Goal: Task Accomplishment & Management: Complete application form

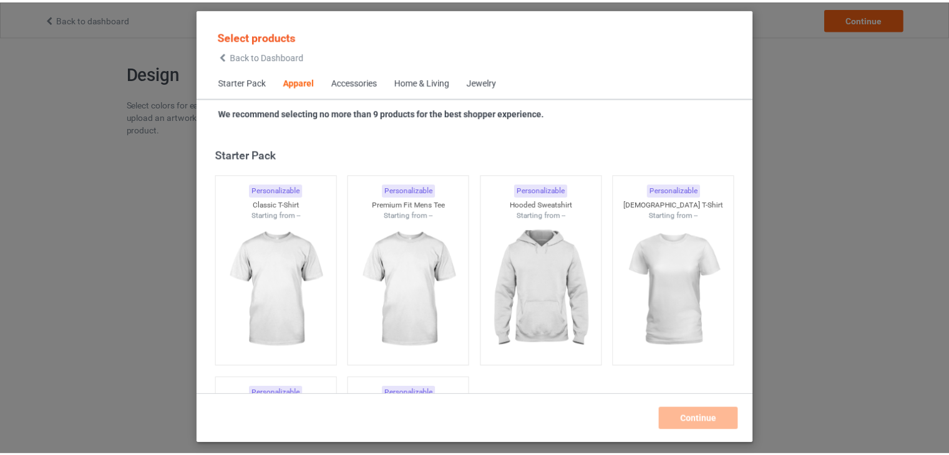
scroll to position [464, 0]
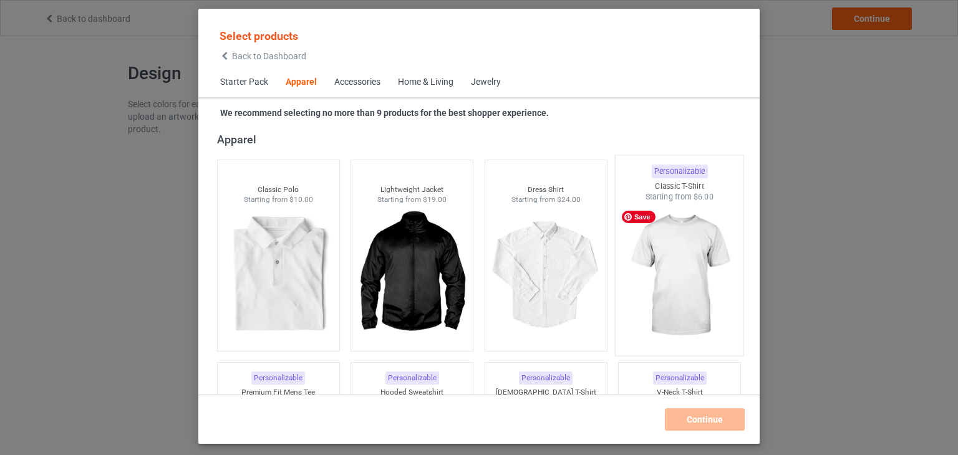
click at [652, 260] on img at bounding box center [679, 276] width 117 height 147
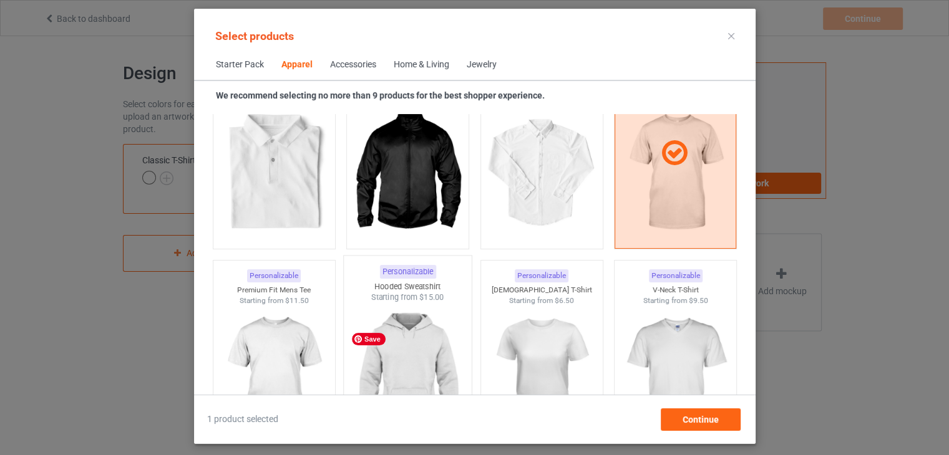
scroll to position [651, 0]
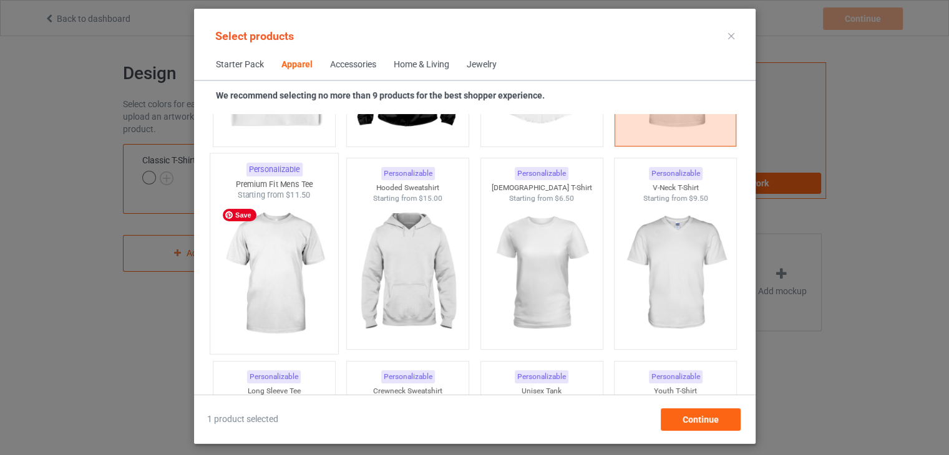
drag, startPoint x: 287, startPoint y: 280, endPoint x: 348, endPoint y: 268, distance: 62.4
click at [287, 280] on img at bounding box center [273, 274] width 117 height 147
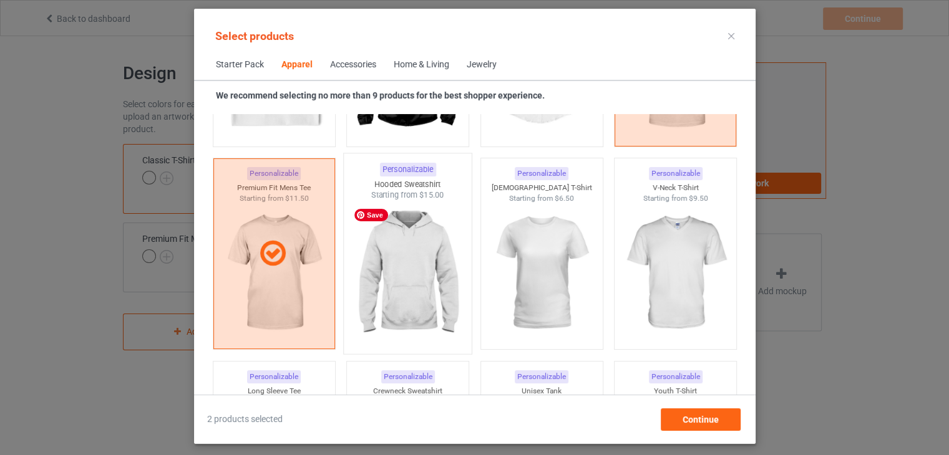
click at [408, 254] on img at bounding box center [407, 274] width 117 height 147
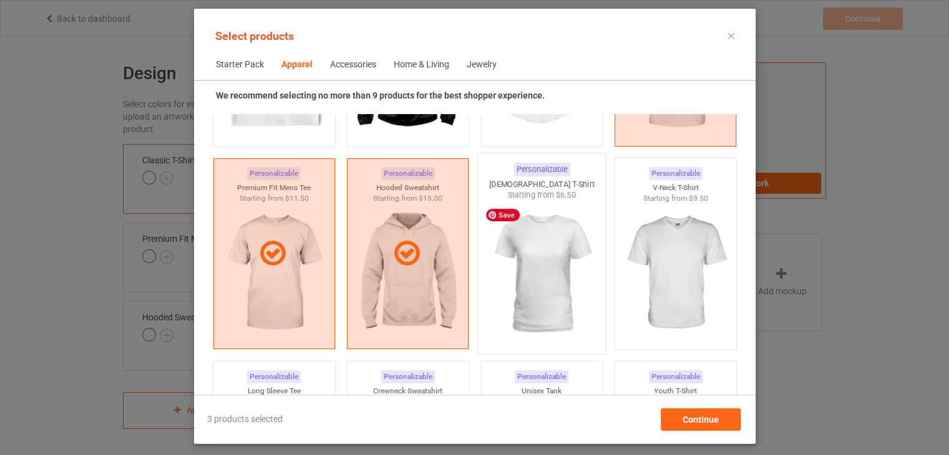
click at [551, 251] on img at bounding box center [541, 274] width 117 height 147
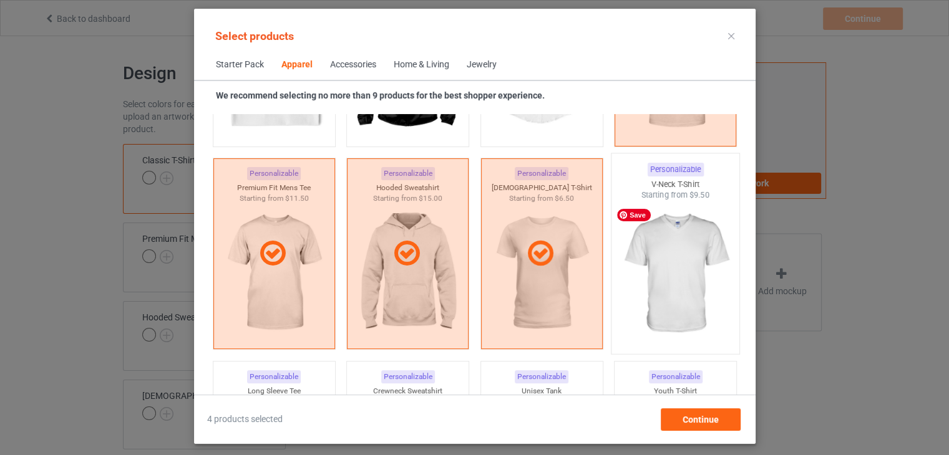
click at [675, 243] on img at bounding box center [674, 274] width 117 height 147
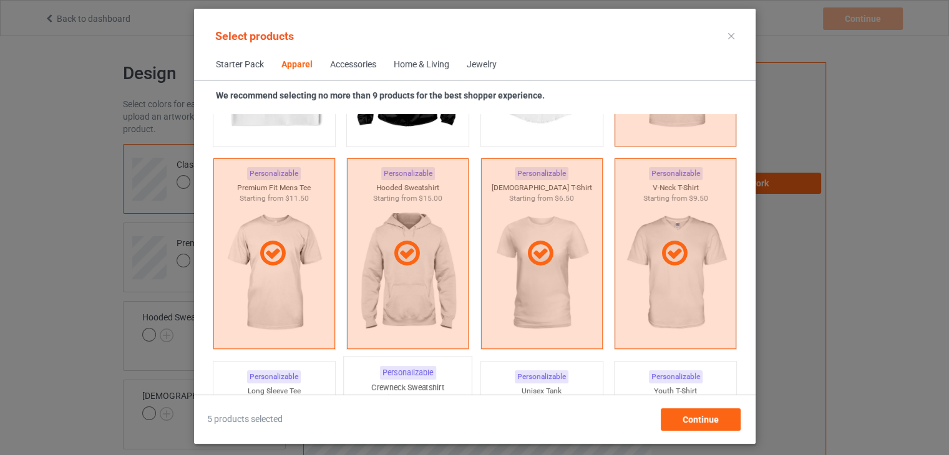
scroll to position [838, 0]
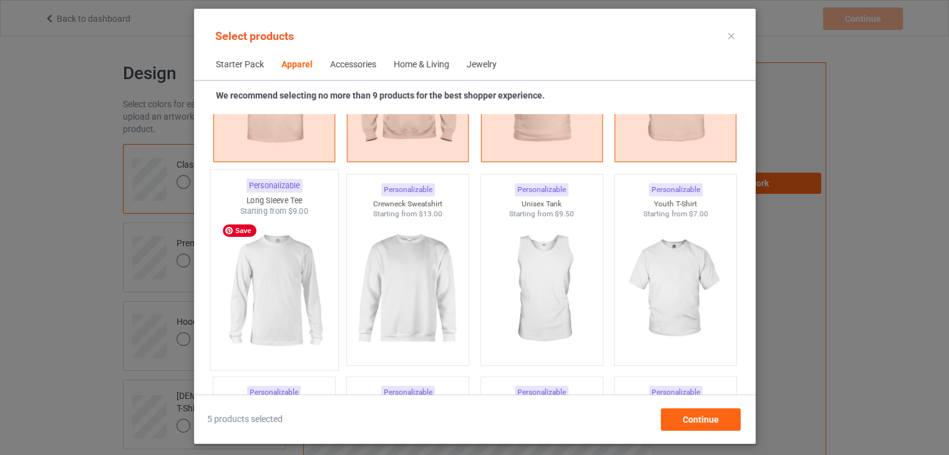
click at [290, 281] on img at bounding box center [273, 290] width 117 height 147
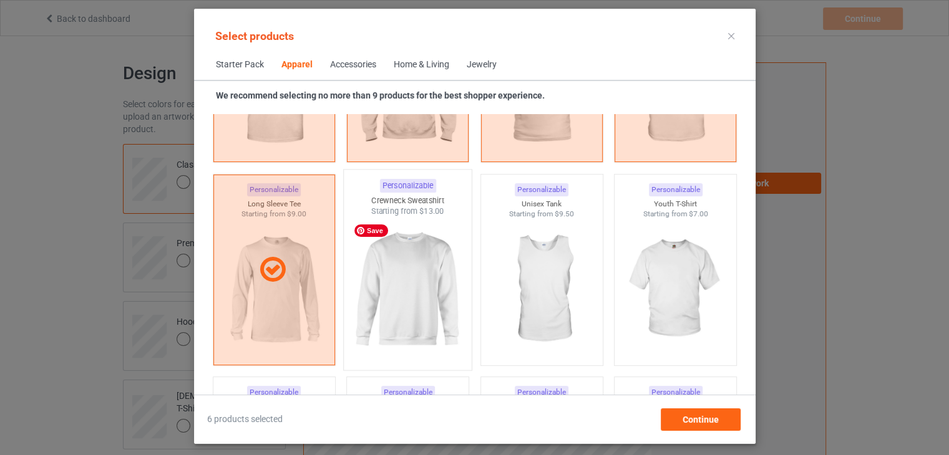
click at [434, 266] on img at bounding box center [407, 290] width 117 height 147
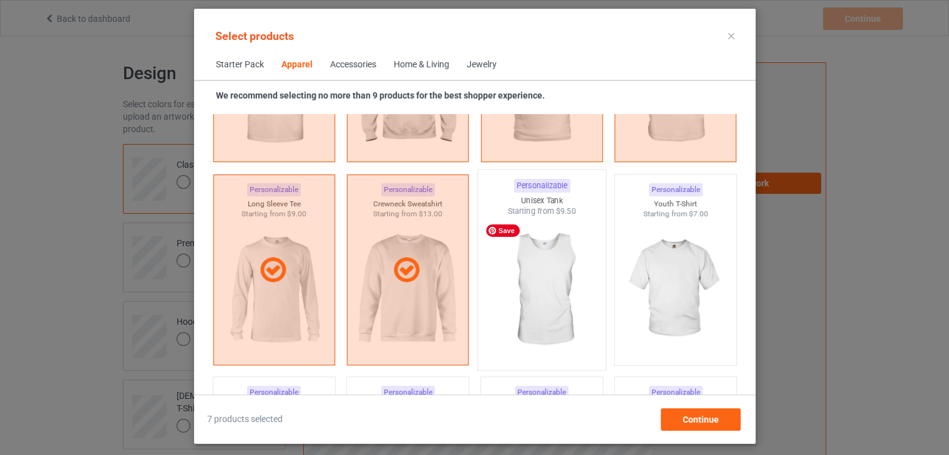
click at [564, 268] on img at bounding box center [541, 290] width 117 height 147
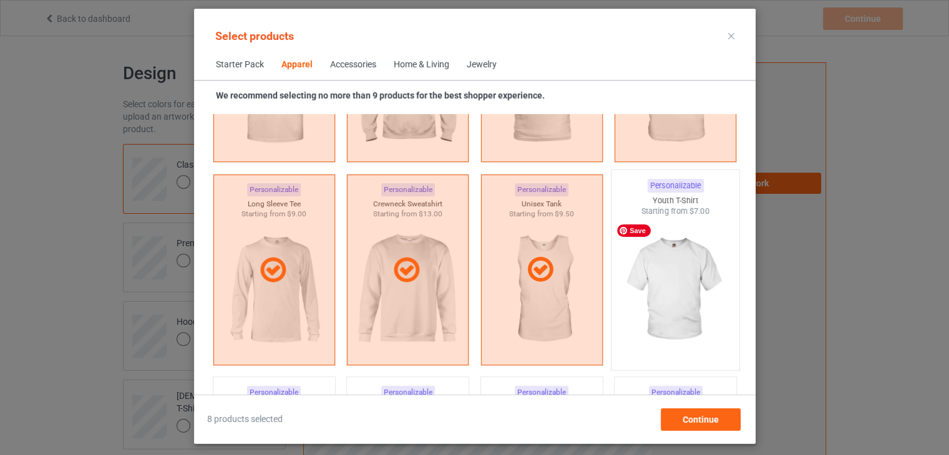
click at [681, 263] on img at bounding box center [674, 290] width 117 height 147
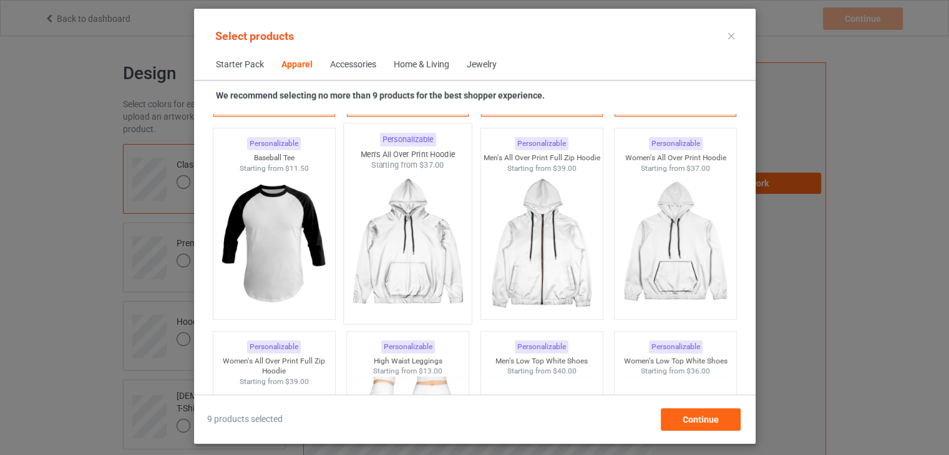
scroll to position [1088, 0]
click at [690, 418] on span "Continue" at bounding box center [700, 420] width 36 height 10
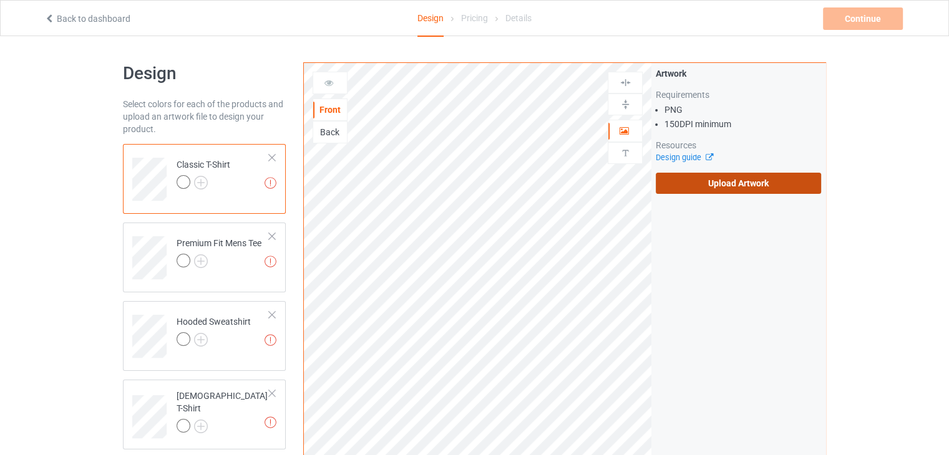
click at [691, 183] on label "Upload Artwork" at bounding box center [737, 183] width 165 height 21
click at [0, 0] on input "Upload Artwork" at bounding box center [0, 0] width 0 height 0
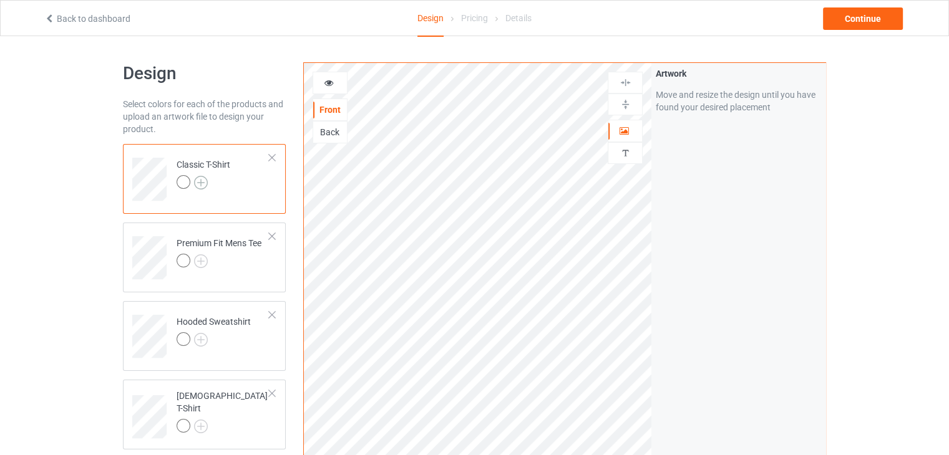
click at [197, 181] on img at bounding box center [201, 183] width 14 height 14
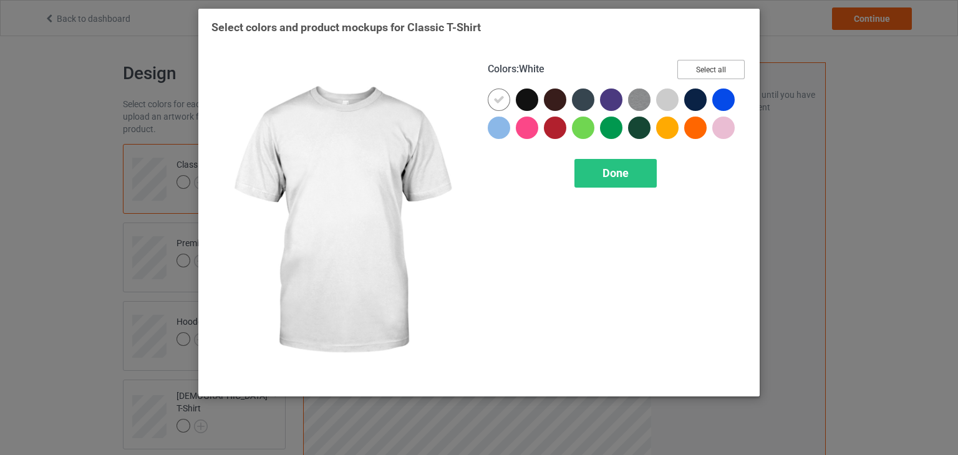
click at [708, 64] on button "Select all" at bounding box center [710, 69] width 67 height 19
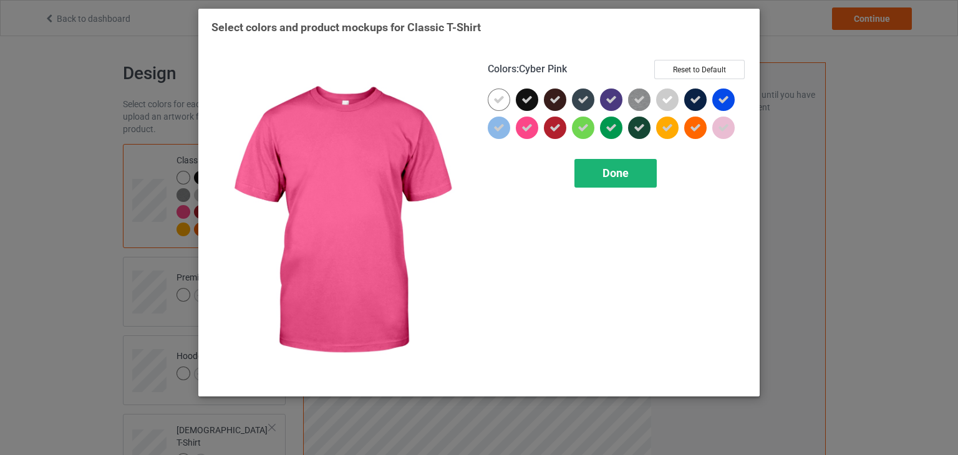
click at [616, 177] on span "Done" at bounding box center [615, 173] width 26 height 13
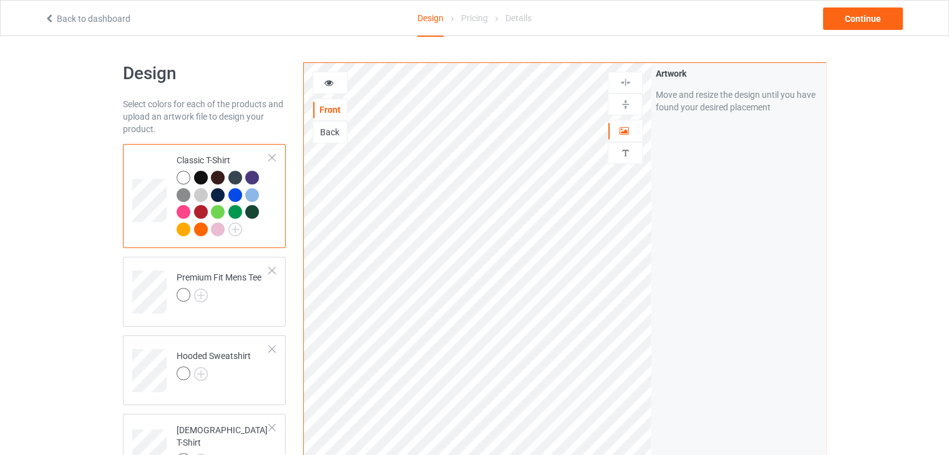
click at [329, 83] on icon at bounding box center [329, 81] width 11 height 9
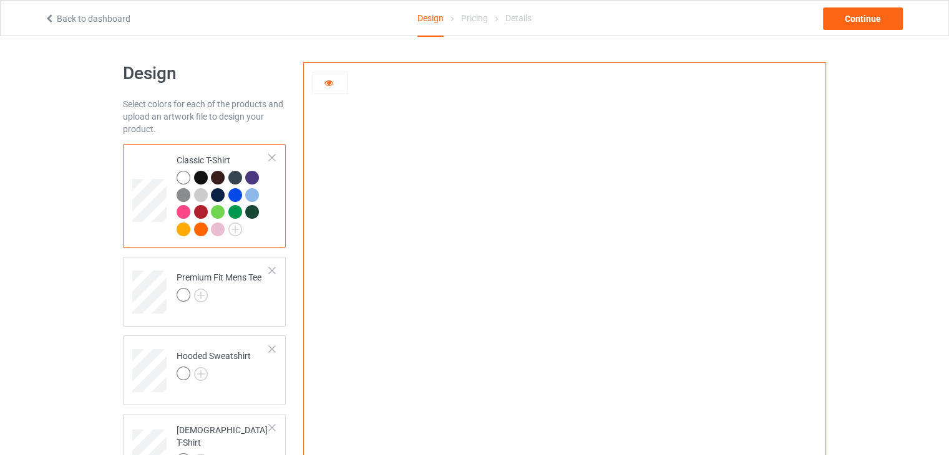
click at [199, 176] on div at bounding box center [201, 178] width 14 height 14
click at [186, 176] on div at bounding box center [183, 178] width 14 height 14
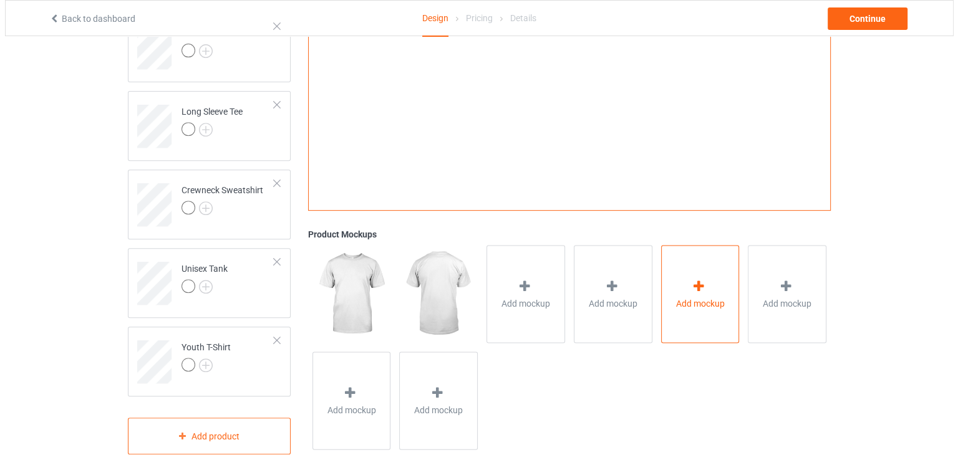
scroll to position [505, 0]
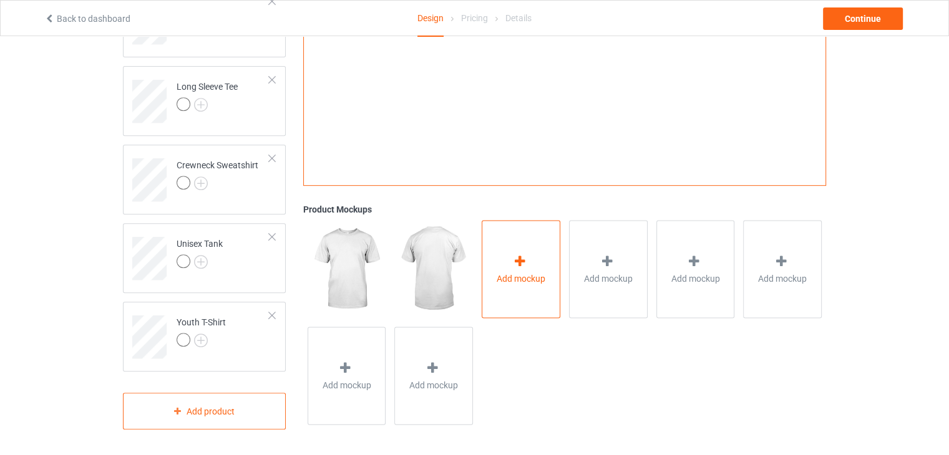
click at [516, 263] on icon at bounding box center [520, 261] width 16 height 13
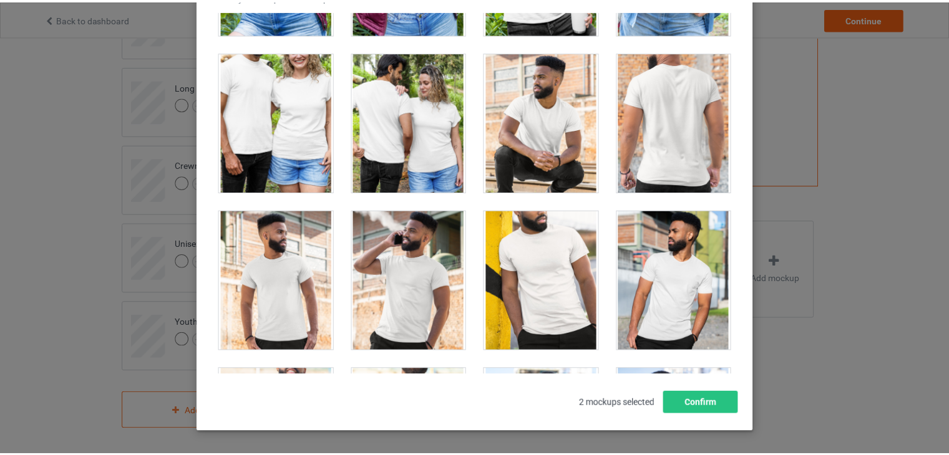
scroll to position [17825, 0]
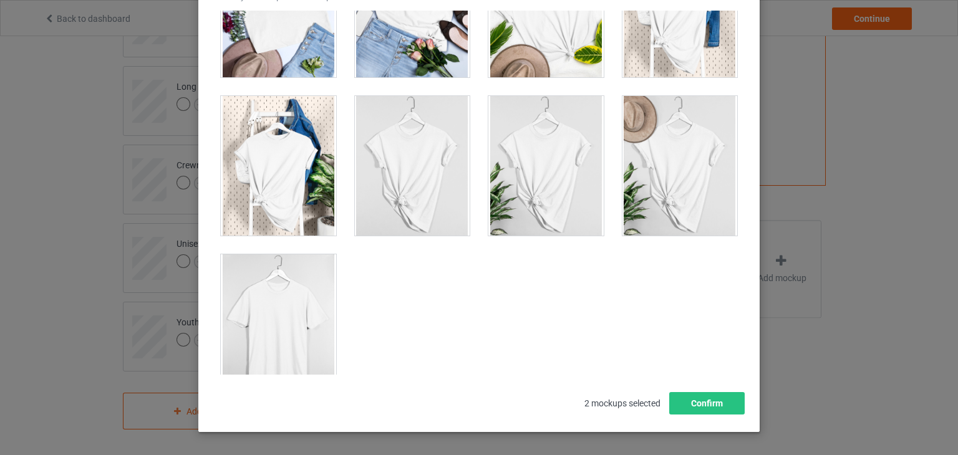
click at [289, 262] on div at bounding box center [278, 324] width 115 height 140
click at [283, 173] on div at bounding box center [278, 166] width 115 height 140
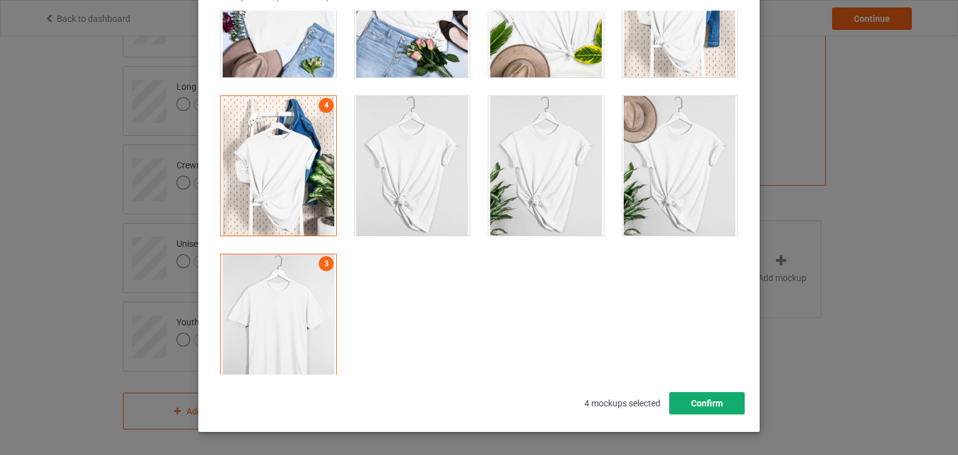
click at [694, 407] on button "Confirm" at bounding box center [706, 403] width 75 height 22
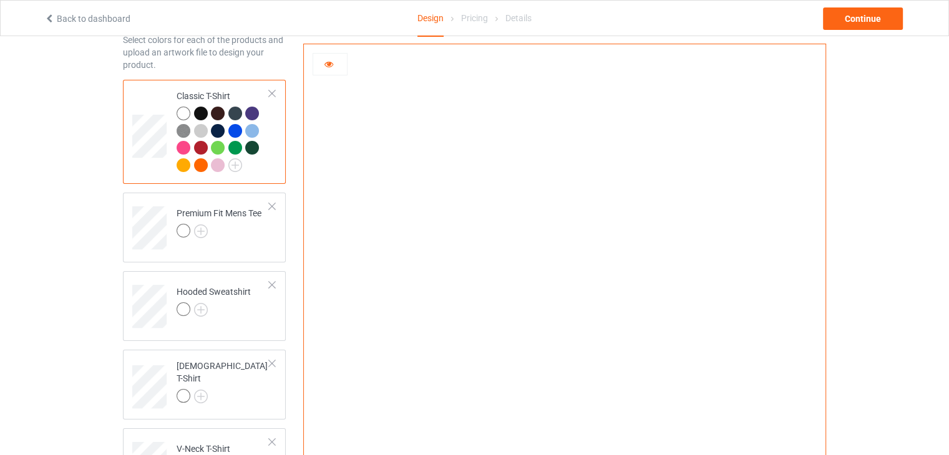
scroll to position [0, 0]
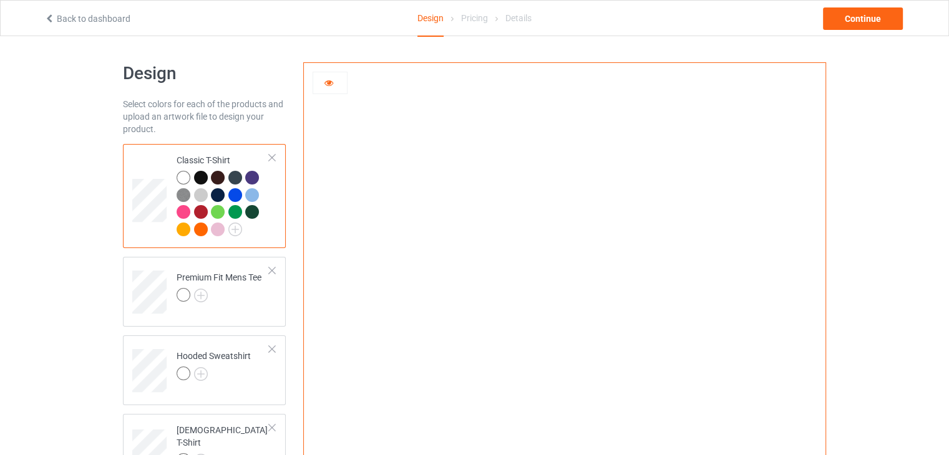
click at [233, 152] on td "Classic T-Shirt" at bounding box center [223, 196] width 107 height 94
click at [233, 228] on img at bounding box center [235, 230] width 14 height 14
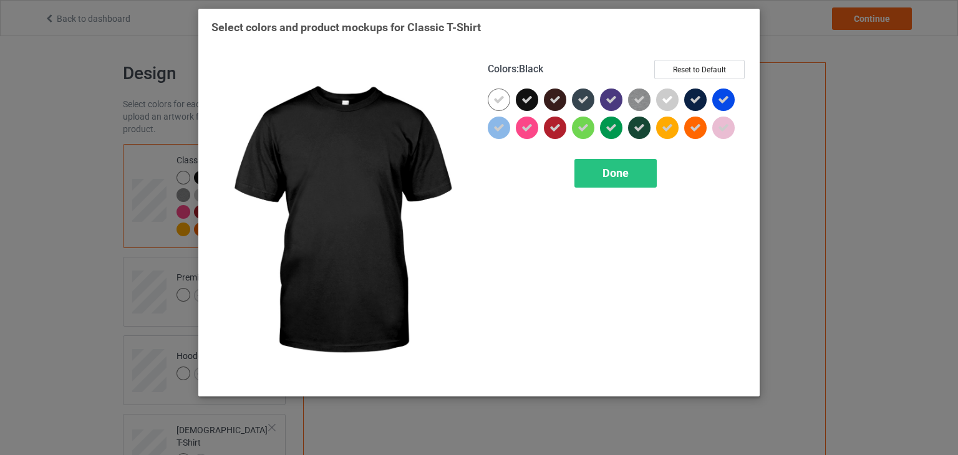
click at [523, 95] on icon at bounding box center [526, 99] width 11 height 11
click at [523, 95] on div at bounding box center [527, 100] width 22 height 22
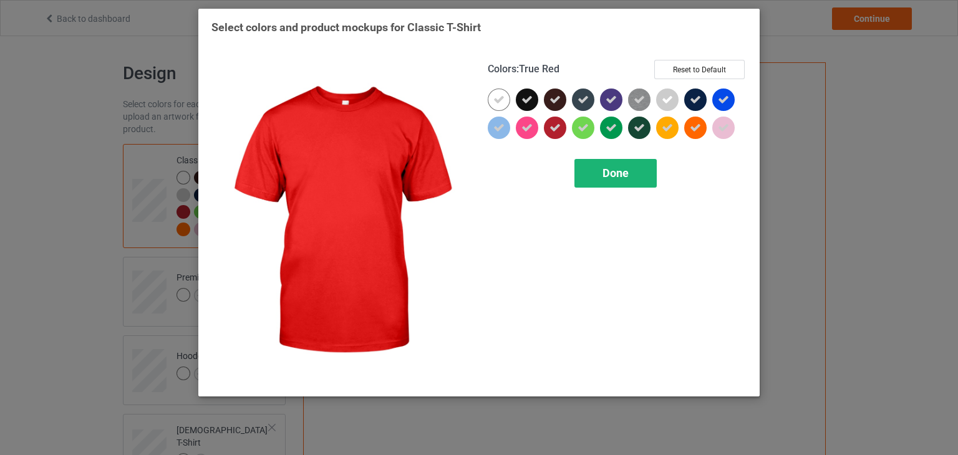
click at [614, 181] on div "Done" at bounding box center [615, 173] width 82 height 29
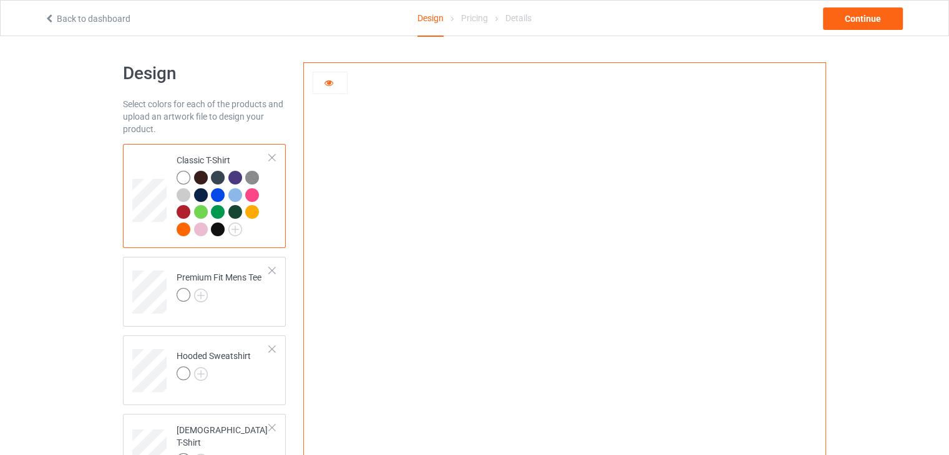
click at [194, 178] on div at bounding box center [201, 178] width 14 height 14
click at [195, 294] on img at bounding box center [201, 296] width 14 height 14
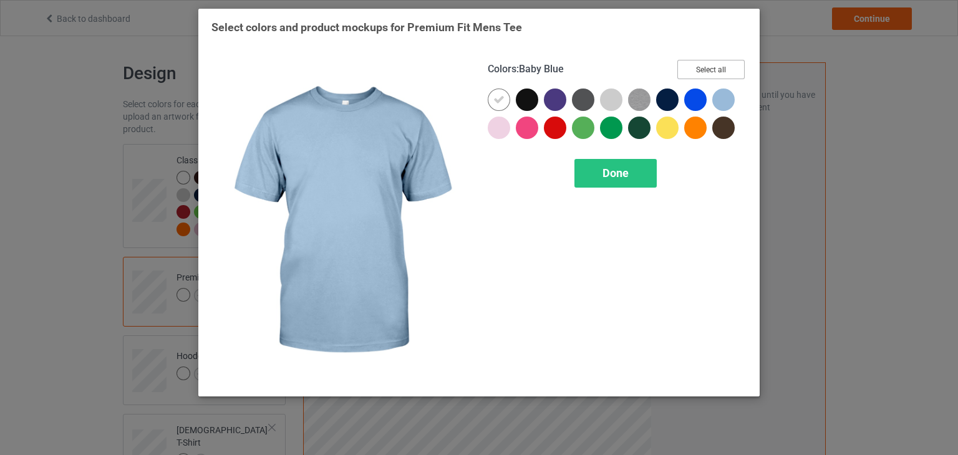
click at [715, 62] on button "Select all" at bounding box center [710, 69] width 67 height 19
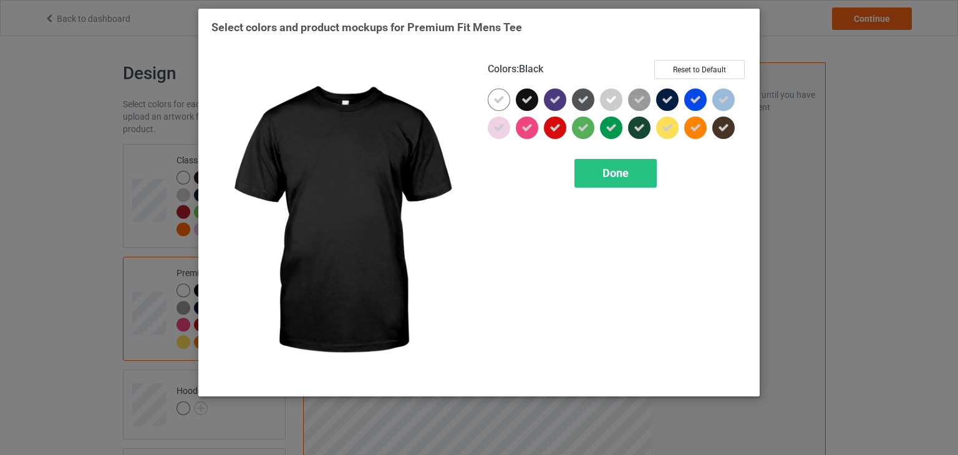
click at [525, 94] on icon at bounding box center [526, 99] width 11 height 11
click at [525, 94] on div at bounding box center [527, 100] width 22 height 22
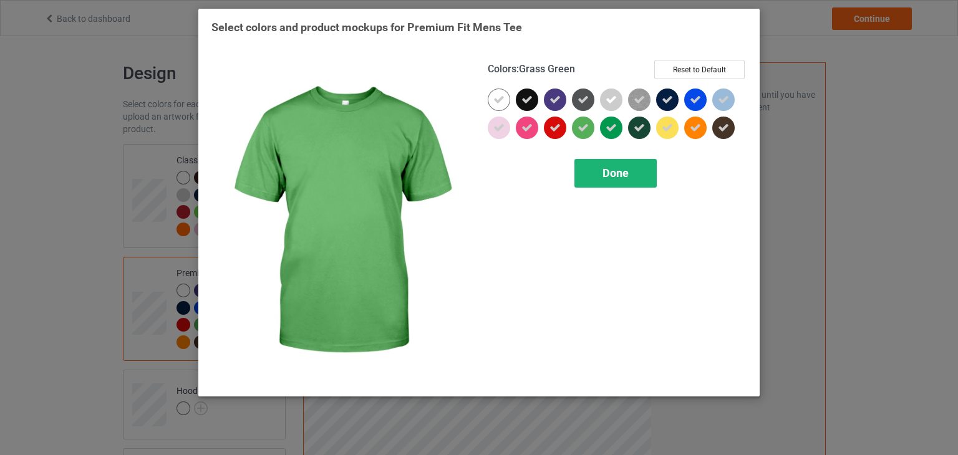
click at [617, 167] on span "Done" at bounding box center [615, 173] width 26 height 13
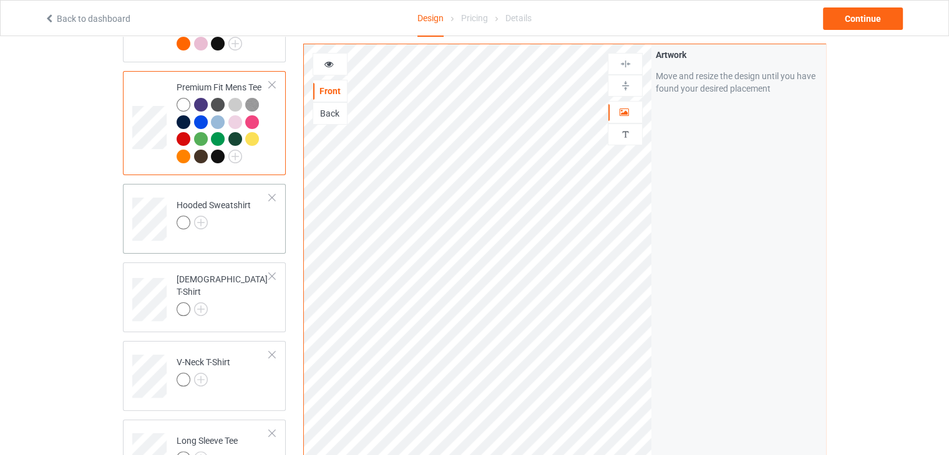
scroll to position [187, 0]
click at [200, 221] on img at bounding box center [201, 222] width 14 height 14
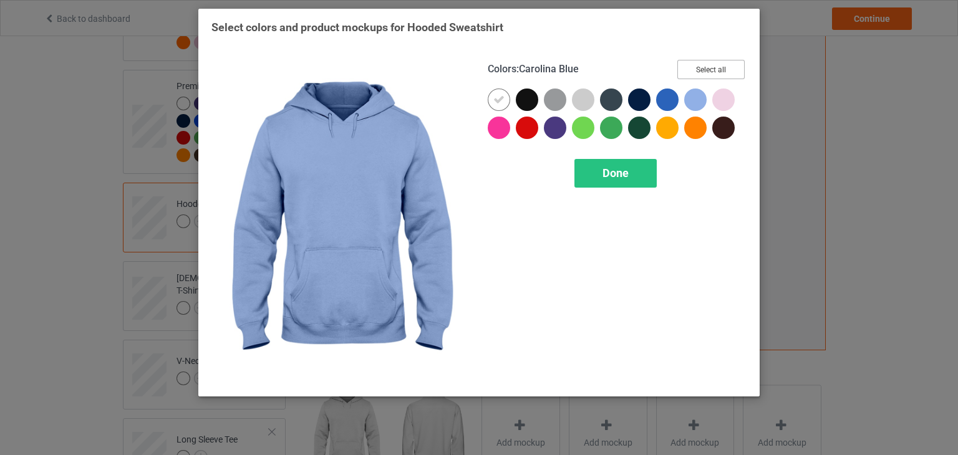
click at [701, 68] on button "Select all" at bounding box center [710, 69] width 67 height 19
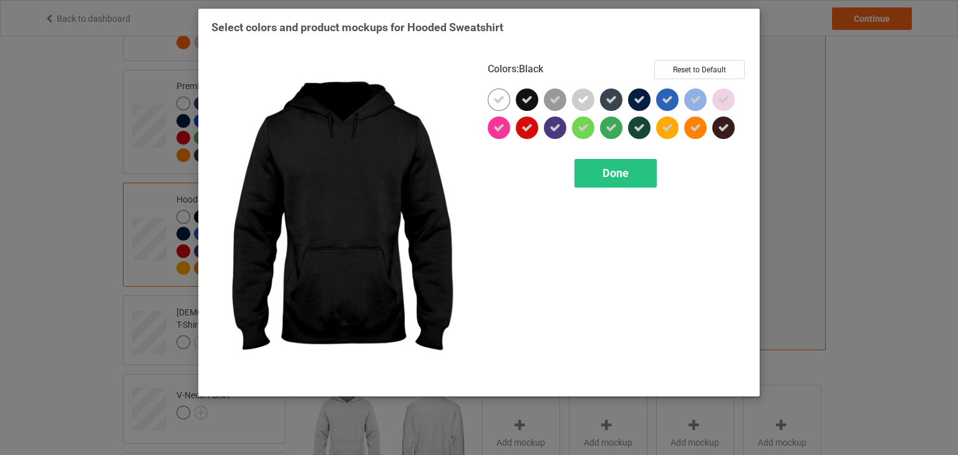
click at [529, 95] on icon at bounding box center [526, 99] width 11 height 11
click at [529, 95] on div at bounding box center [527, 100] width 22 height 22
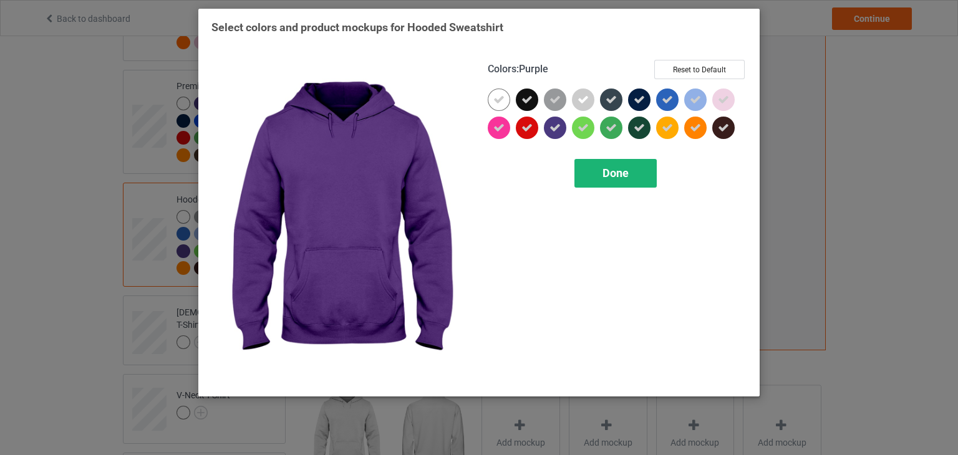
click at [619, 180] on div "Done" at bounding box center [615, 173] width 82 height 29
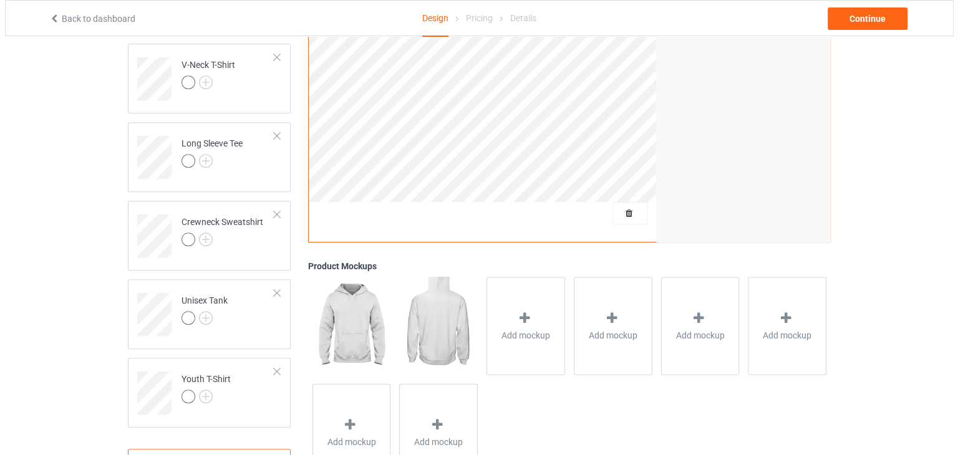
scroll to position [574, 0]
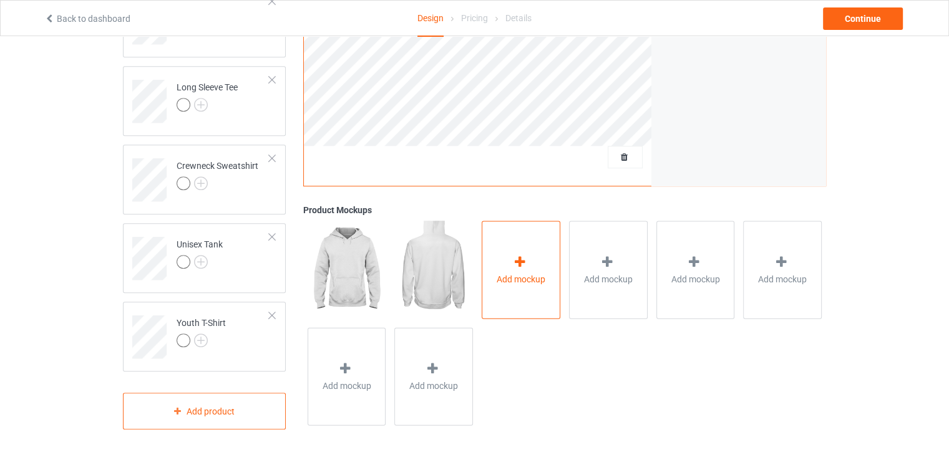
click at [501, 269] on div "Add mockup" at bounding box center [520, 270] width 79 height 98
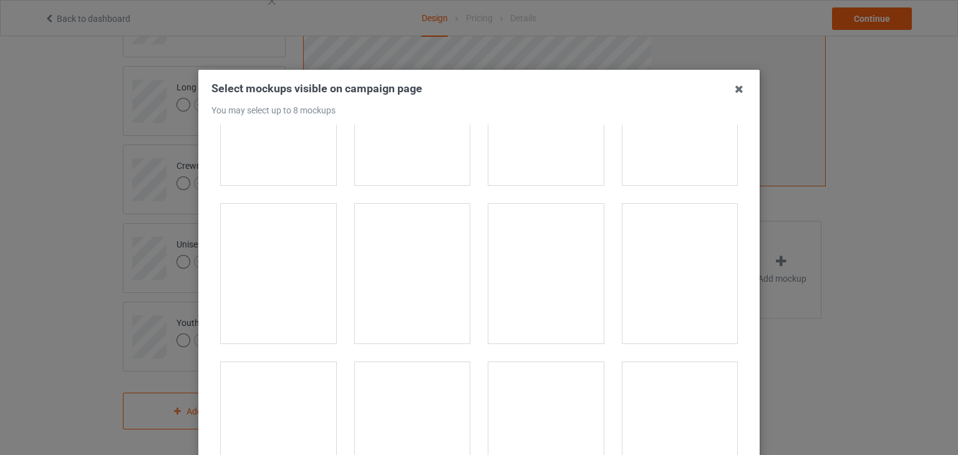
scroll to position [312, 0]
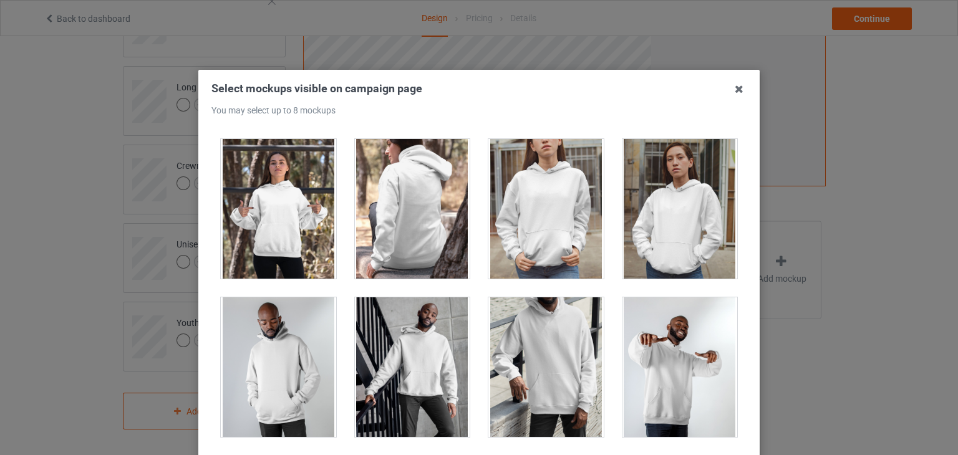
click at [513, 235] on div at bounding box center [545, 209] width 115 height 140
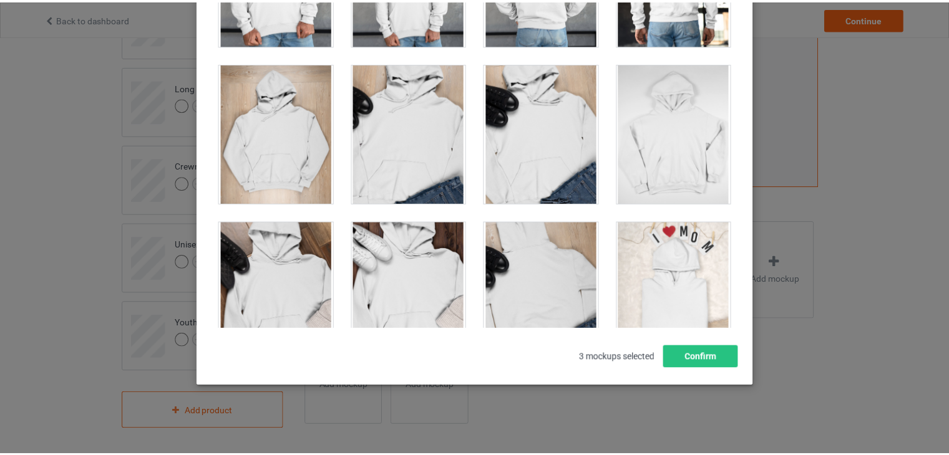
scroll to position [5426, 0]
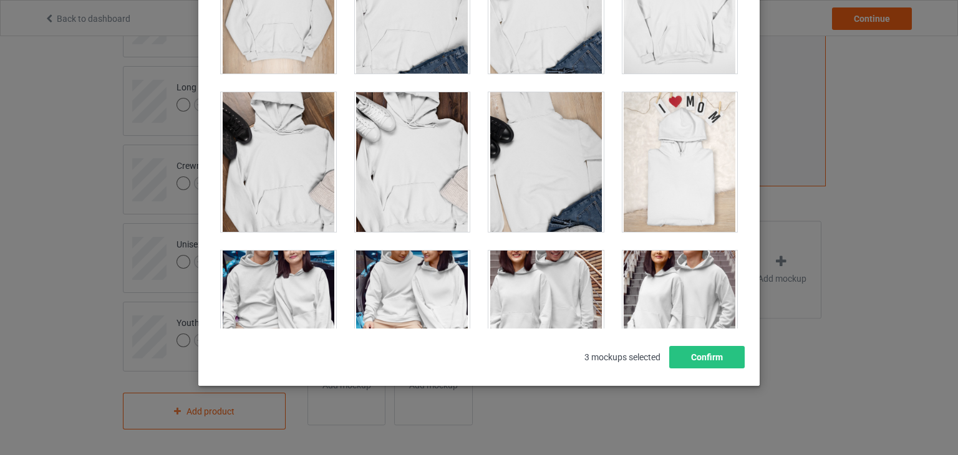
drag, startPoint x: 417, startPoint y: 153, endPoint x: 448, endPoint y: 155, distance: 31.2
click at [419, 153] on div at bounding box center [412, 162] width 115 height 140
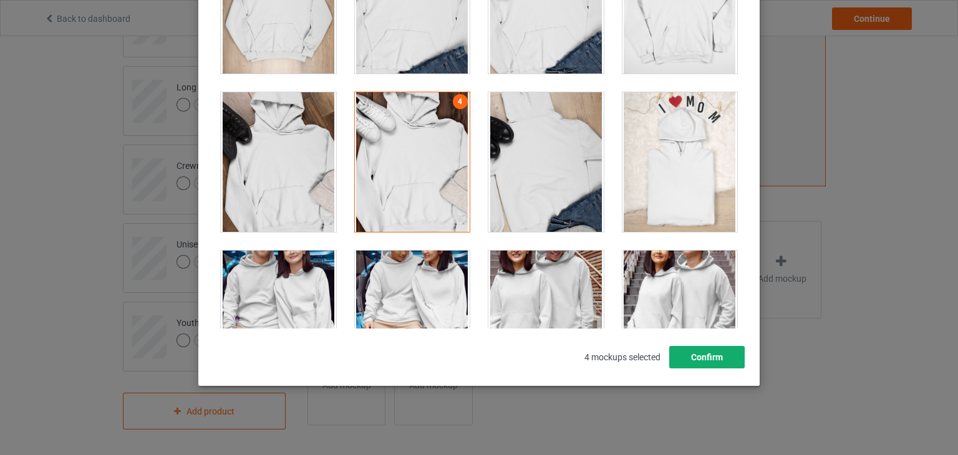
click at [687, 365] on button "Confirm" at bounding box center [706, 357] width 75 height 22
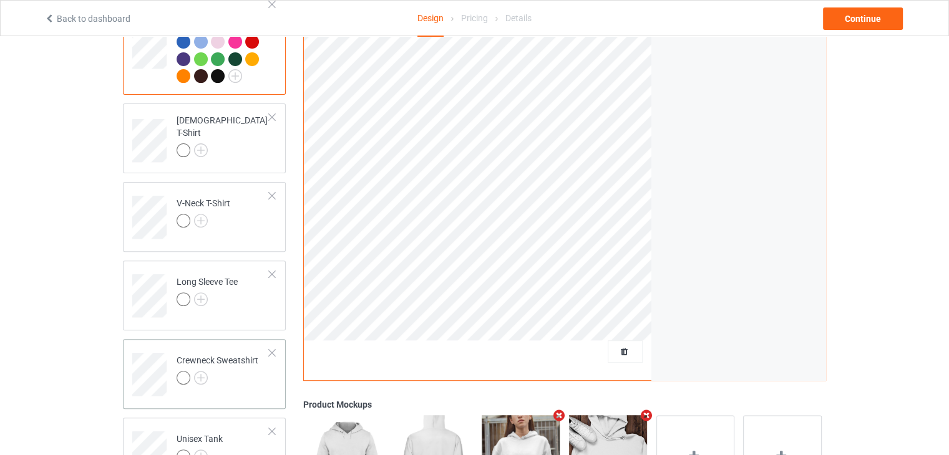
scroll to position [262, 0]
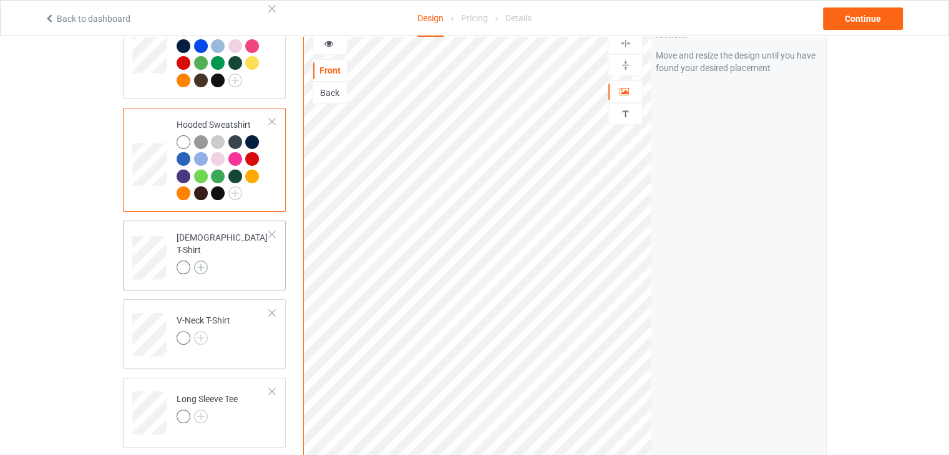
click at [200, 261] on img at bounding box center [201, 268] width 14 height 14
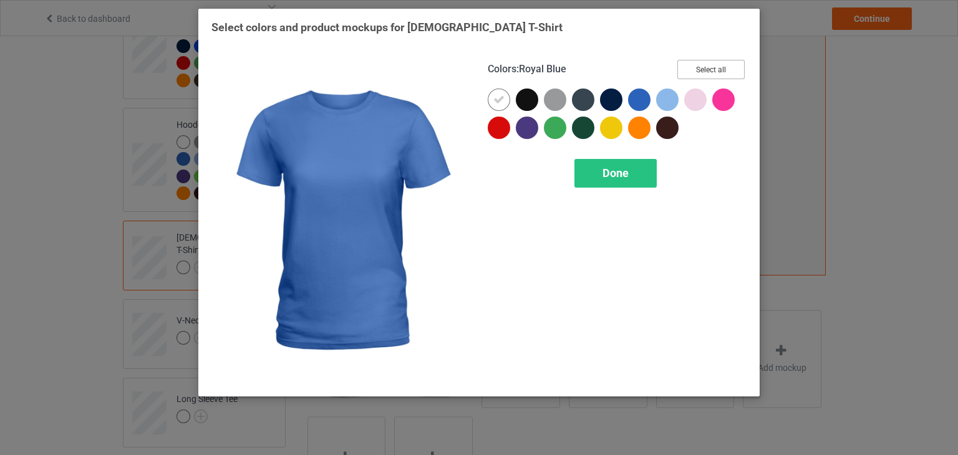
click at [728, 65] on button "Select all" at bounding box center [710, 69] width 67 height 19
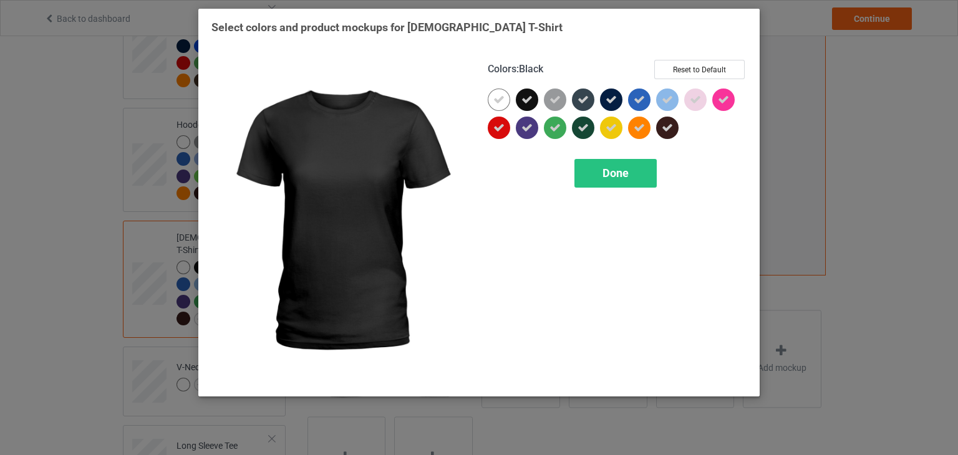
click at [528, 96] on icon at bounding box center [526, 99] width 11 height 11
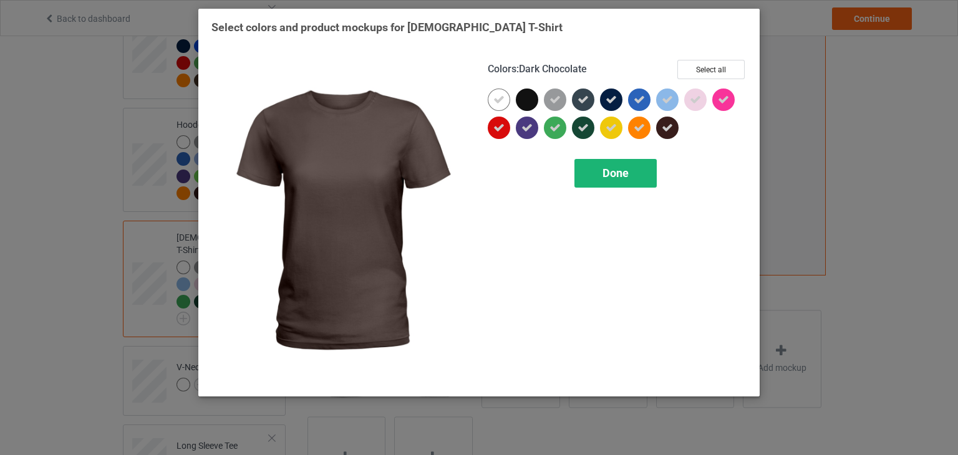
click at [628, 167] on span "Done" at bounding box center [615, 173] width 26 height 13
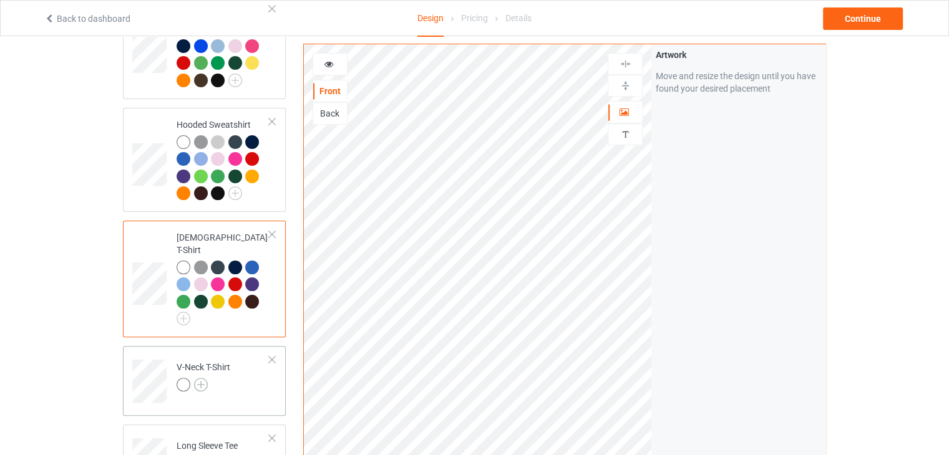
click at [202, 378] on img at bounding box center [201, 385] width 14 height 14
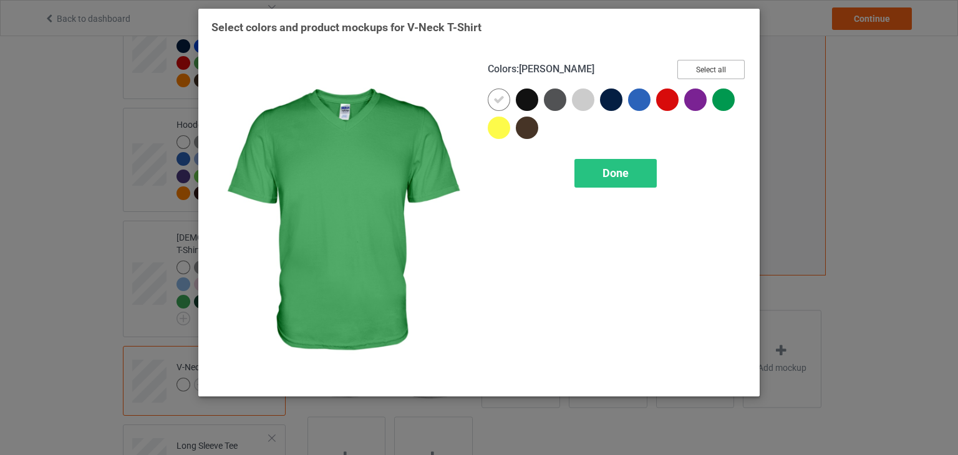
click at [708, 74] on button "Select all" at bounding box center [710, 69] width 67 height 19
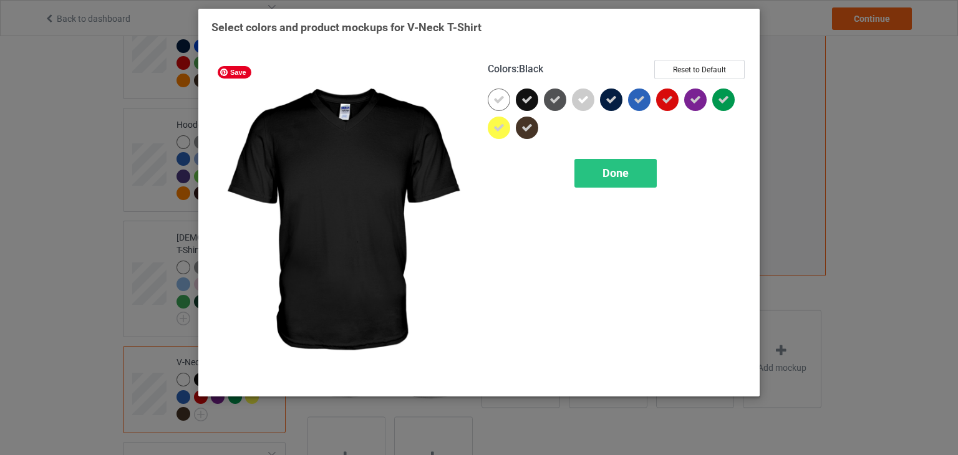
click at [529, 101] on icon at bounding box center [526, 99] width 11 height 11
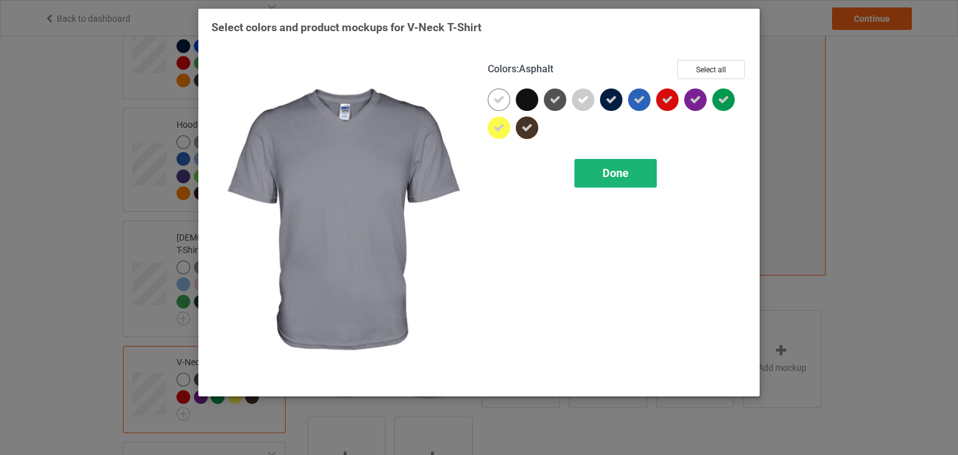
click at [616, 178] on span "Done" at bounding box center [615, 173] width 26 height 13
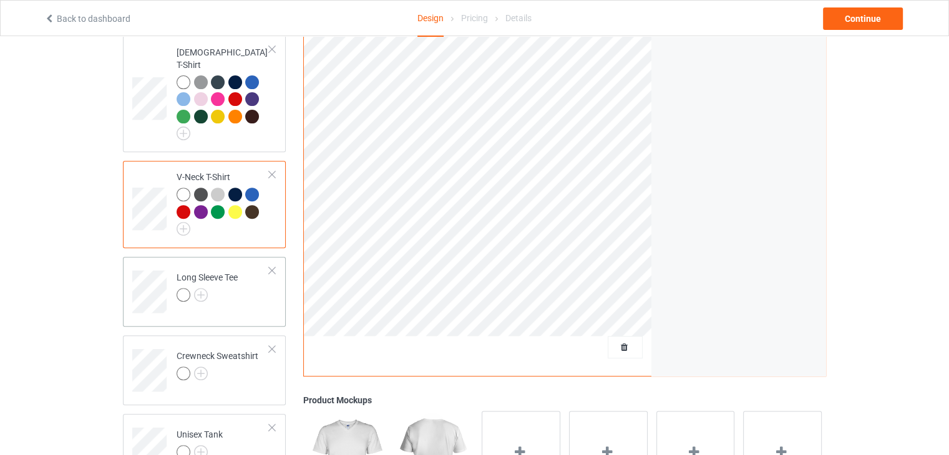
scroll to position [449, 0]
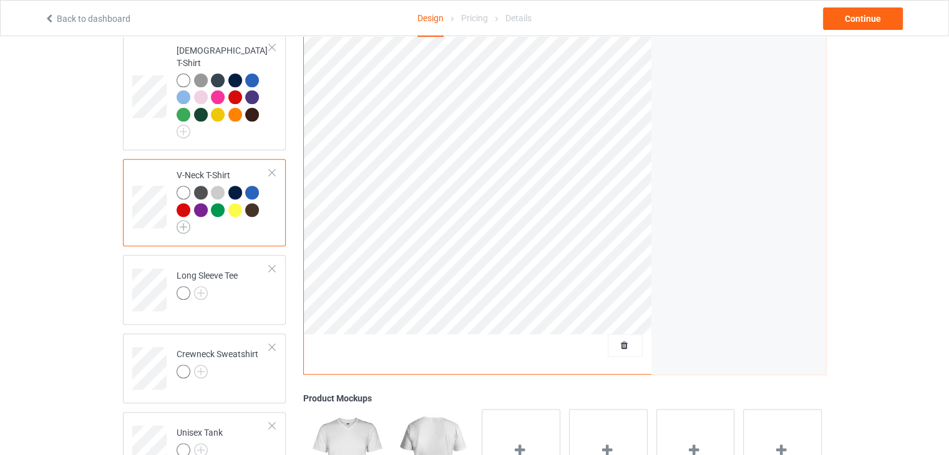
click at [183, 220] on img at bounding box center [183, 227] width 14 height 14
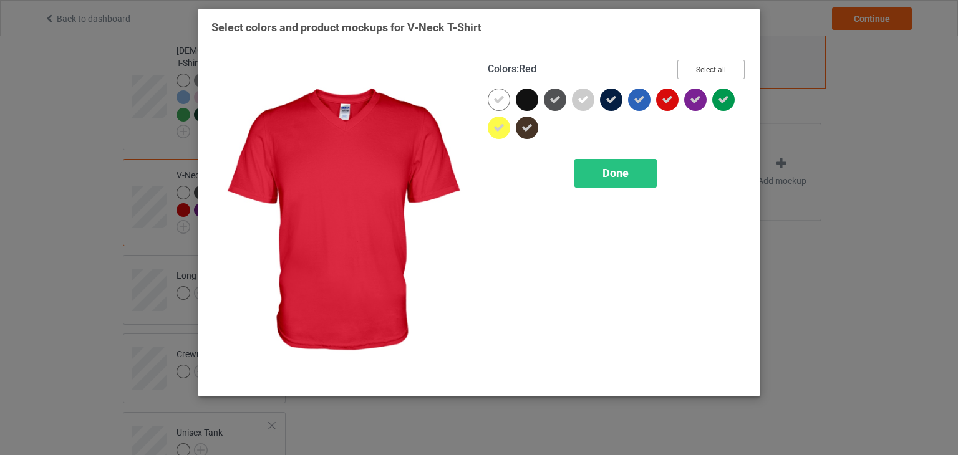
click at [714, 70] on button "Select all" at bounding box center [710, 69] width 67 height 19
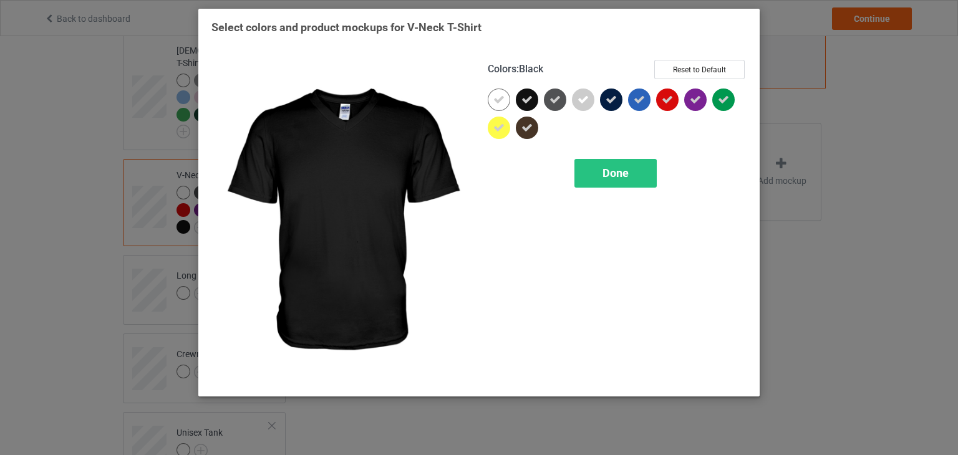
click at [530, 100] on icon at bounding box center [526, 99] width 11 height 11
click at [531, 100] on div at bounding box center [527, 100] width 22 height 22
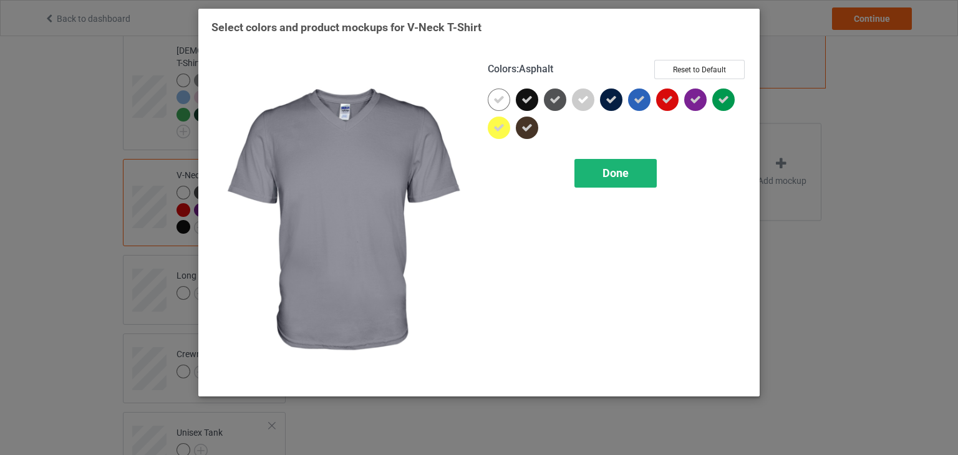
click at [602, 180] on div "Done" at bounding box center [615, 173] width 82 height 29
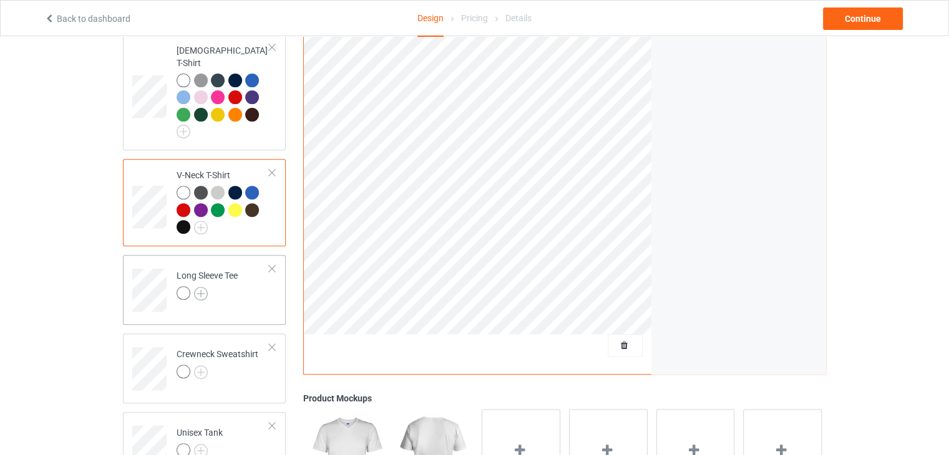
click at [195, 287] on img at bounding box center [201, 294] width 14 height 14
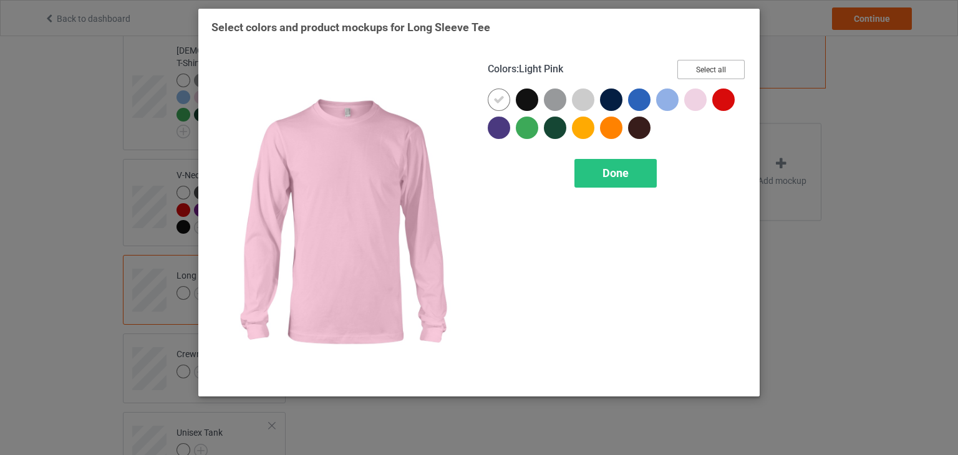
click at [690, 68] on button "Select all" at bounding box center [710, 69] width 67 height 19
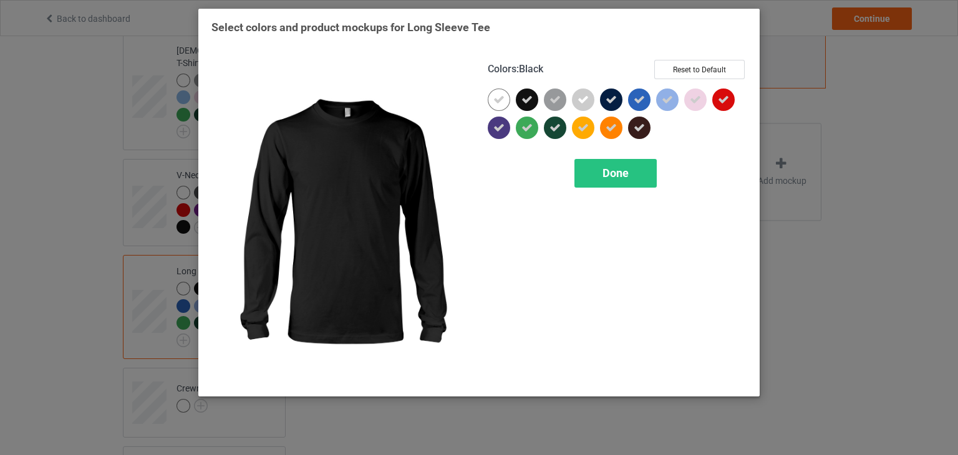
click at [526, 99] on icon at bounding box center [526, 99] width 11 height 11
click at [526, 99] on div at bounding box center [527, 100] width 22 height 22
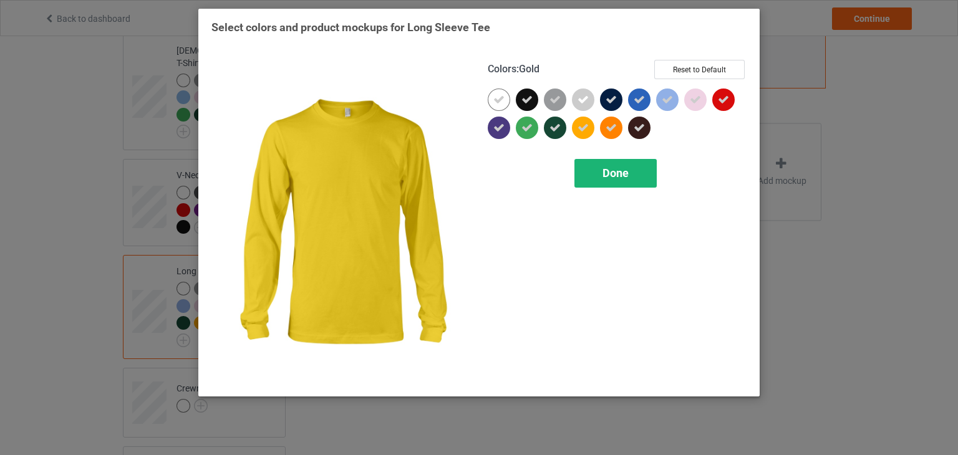
click at [611, 171] on span "Done" at bounding box center [615, 173] width 26 height 13
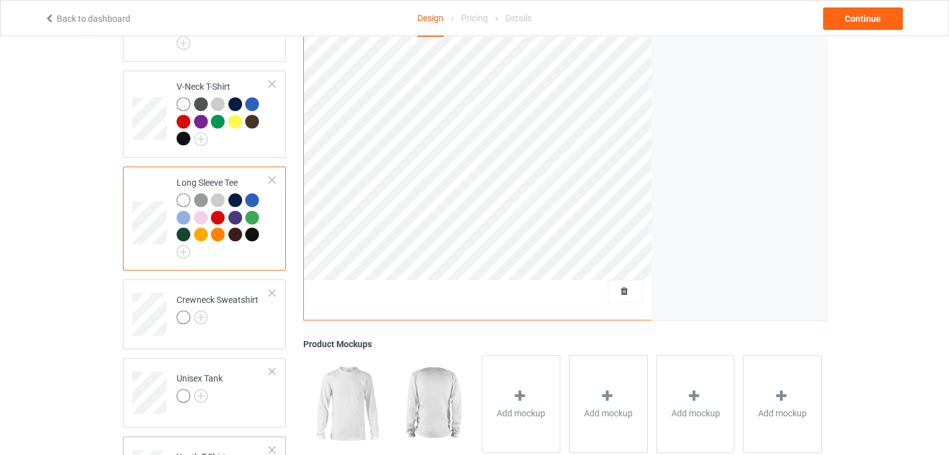
scroll to position [636, 0]
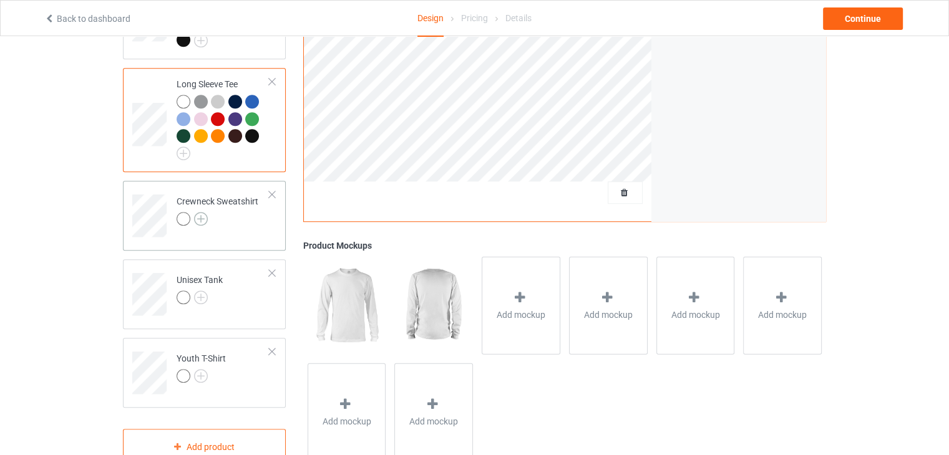
click at [200, 212] on img at bounding box center [201, 219] width 14 height 14
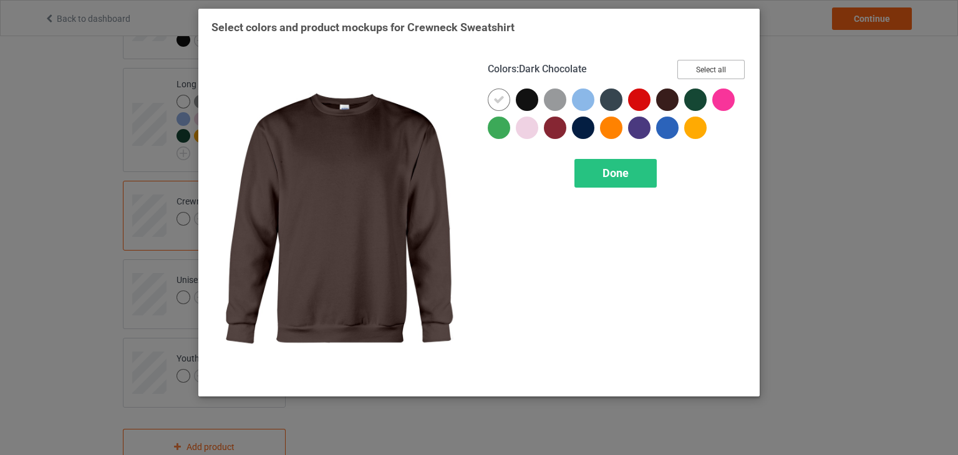
click at [717, 61] on button "Select all" at bounding box center [710, 69] width 67 height 19
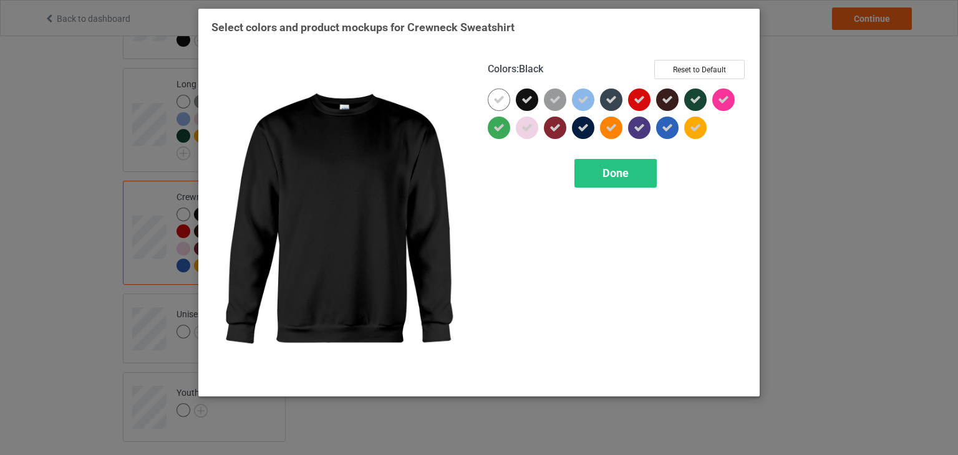
click at [531, 99] on icon at bounding box center [526, 99] width 11 height 11
click at [533, 99] on div at bounding box center [527, 100] width 22 height 22
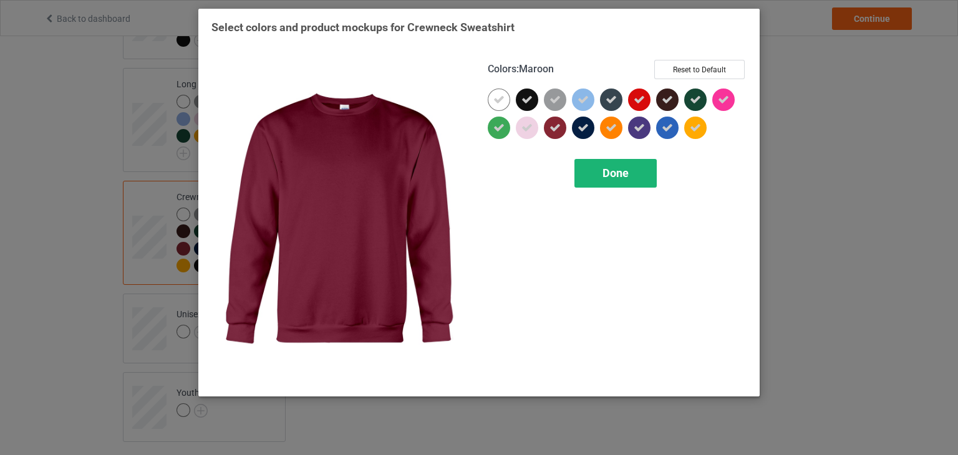
click at [629, 172] on span "Done" at bounding box center [615, 173] width 26 height 13
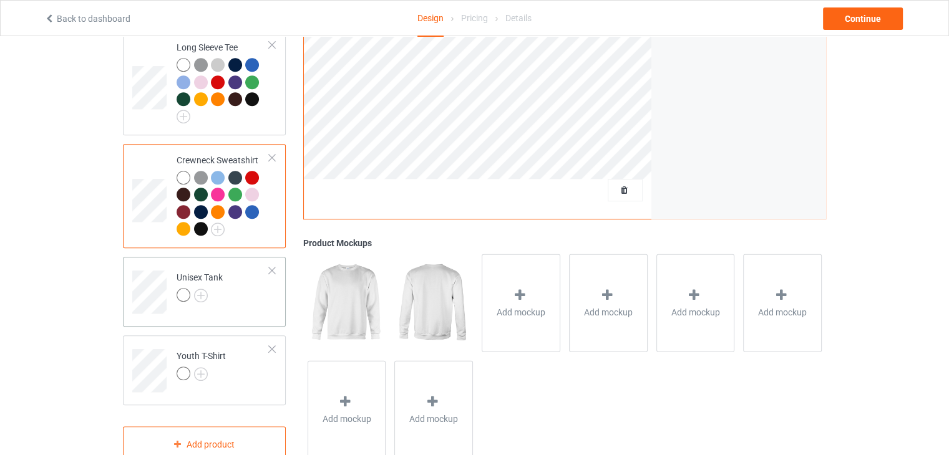
scroll to position [692, 0]
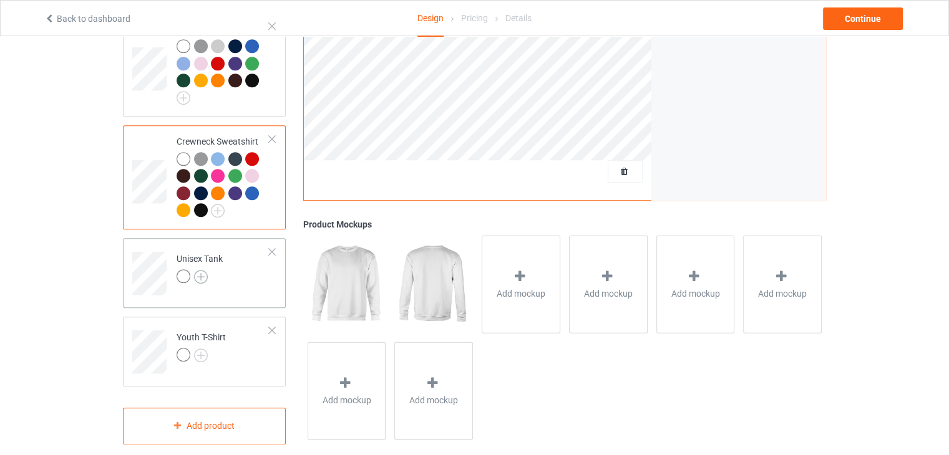
click at [201, 270] on img at bounding box center [201, 277] width 14 height 14
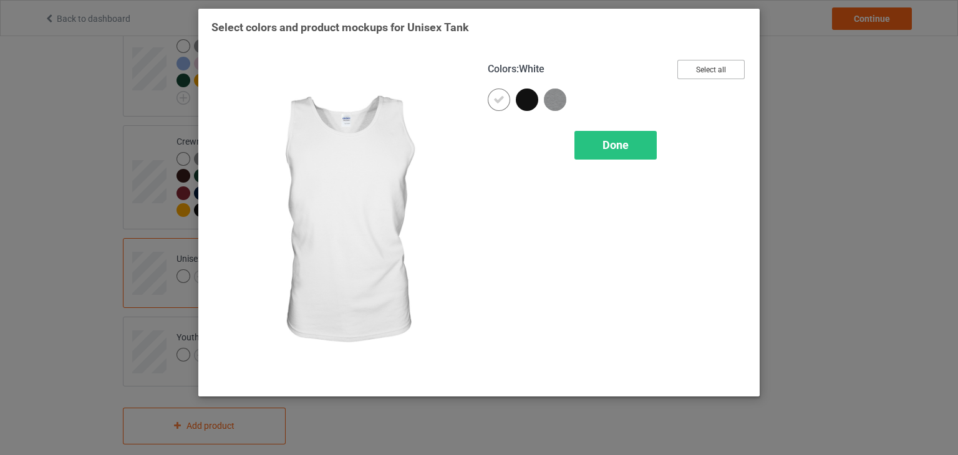
click at [712, 72] on button "Select all" at bounding box center [710, 69] width 67 height 19
drag, startPoint x: 711, startPoint y: 72, endPoint x: 721, endPoint y: 104, distance: 32.7
click at [722, 103] on div "Colors : White Reset to Default Done" at bounding box center [617, 221] width 276 height 341
click at [636, 138] on div "Done" at bounding box center [615, 145] width 82 height 29
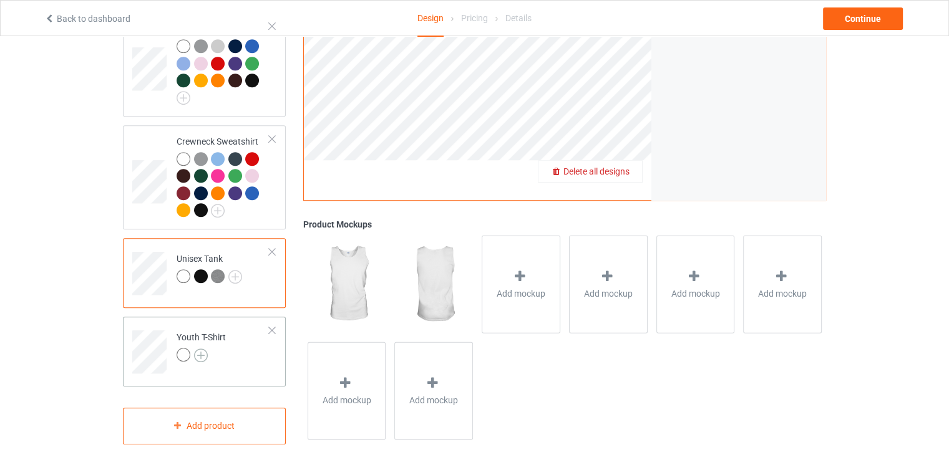
click at [203, 349] on img at bounding box center [201, 356] width 14 height 14
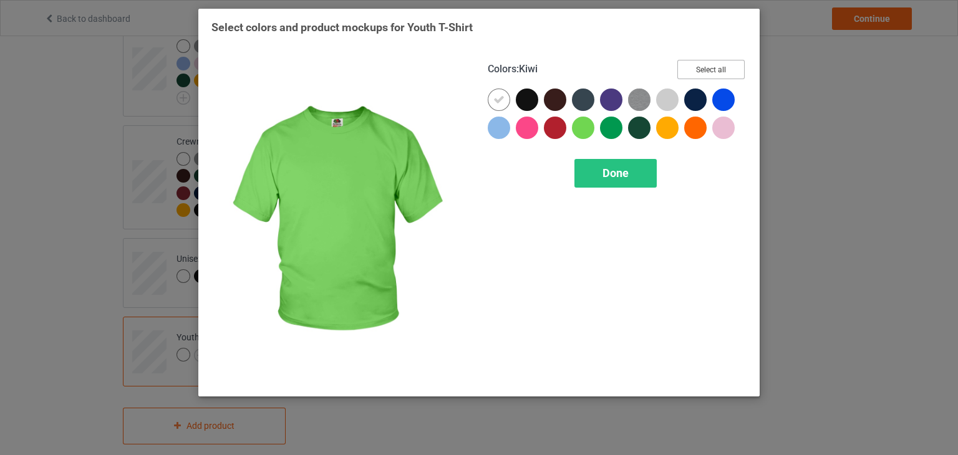
click at [738, 63] on button "Select all" at bounding box center [710, 69] width 67 height 19
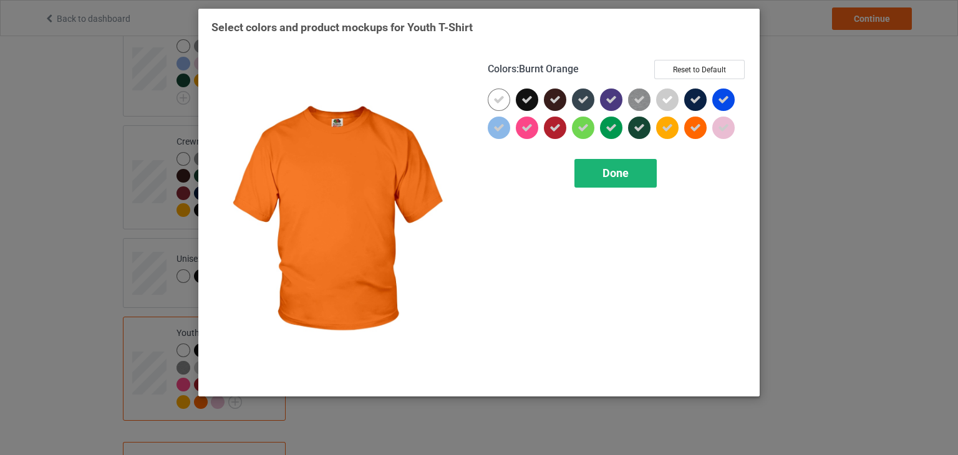
click at [638, 179] on div "Done" at bounding box center [615, 173] width 82 height 29
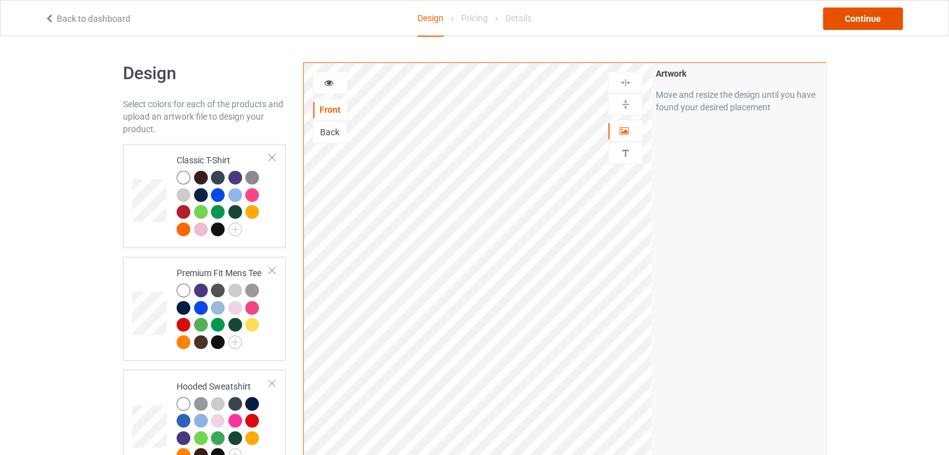
click at [861, 21] on div "Continue" at bounding box center [863, 18] width 80 height 22
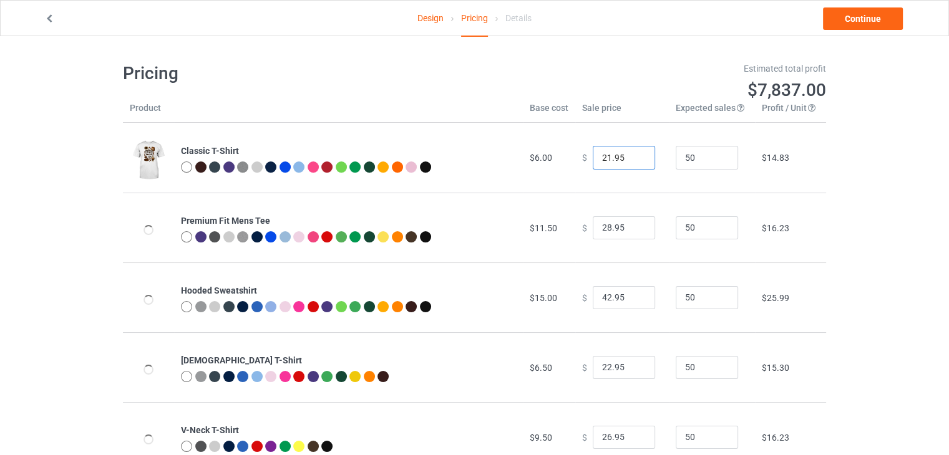
click at [634, 160] on input "21.95" at bounding box center [623, 158] width 62 height 24
click at [634, 160] on input "20.95" at bounding box center [623, 158] width 62 height 24
type input "19.95"
click at [634, 160] on input "19.95" at bounding box center [623, 158] width 62 height 24
click at [857, 19] on link "Continue" at bounding box center [863, 18] width 80 height 22
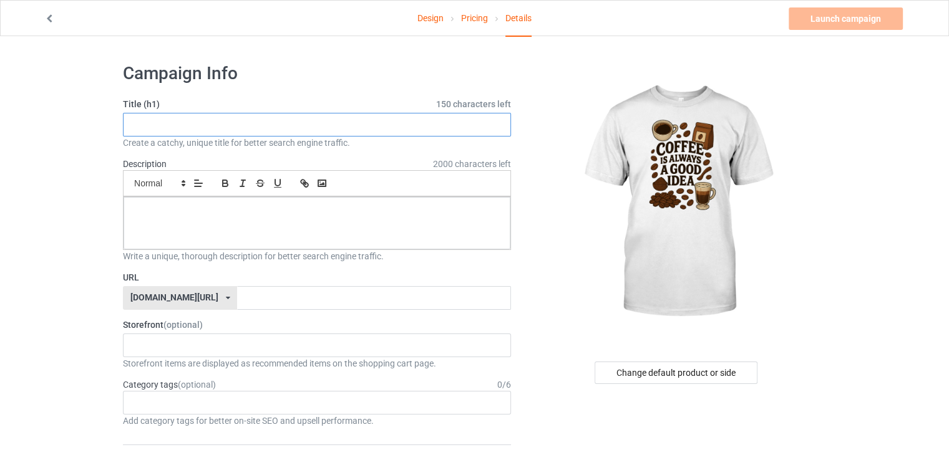
click at [299, 131] on input "text" at bounding box center [317, 125] width 388 height 24
paste input "COFFEE IS ALWAYS A GOOD IDEA"
type input "COFFEE IS ALWAYS A GOOD IDEA"
click at [254, 208] on p at bounding box center [316, 211] width 367 height 12
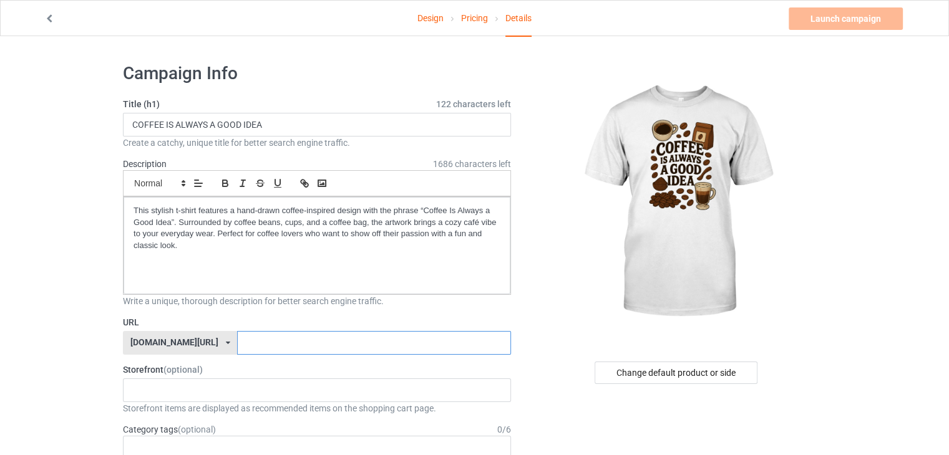
click at [237, 340] on input "text" at bounding box center [373, 343] width 273 height 24
type input "co"
click at [843, 16] on link "Launch campaign" at bounding box center [845, 18] width 114 height 22
